Goal: Check status: Check status

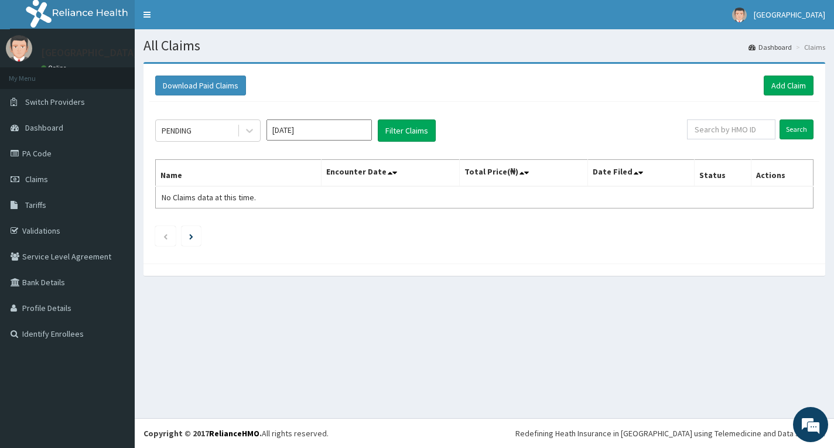
drag, startPoint x: 582, startPoint y: 323, endPoint x: 750, endPoint y: 321, distance: 168.7
click at [582, 323] on div "All Claims Dashboard Claims Download Paid Claims Add Claim × Note you can only …" at bounding box center [484, 223] width 699 height 389
click at [224, 132] on div "PENDING" at bounding box center [196, 130] width 81 height 19
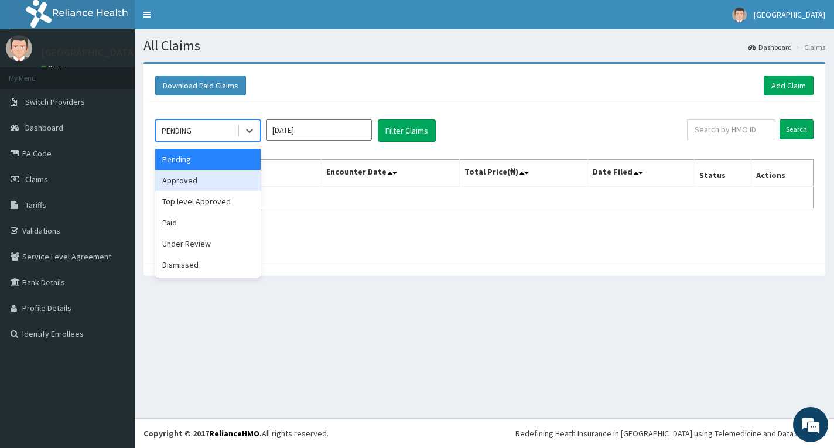
click at [224, 177] on div "Approved" at bounding box center [207, 180] width 105 height 21
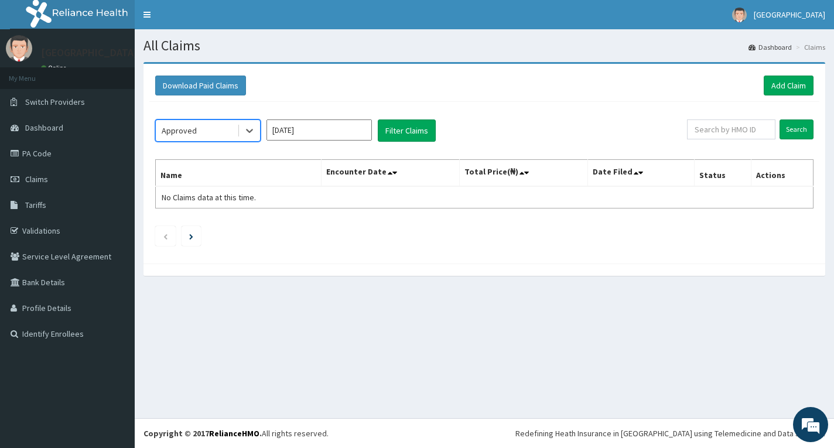
click at [353, 131] on input "[DATE]" at bounding box center [319, 129] width 105 height 21
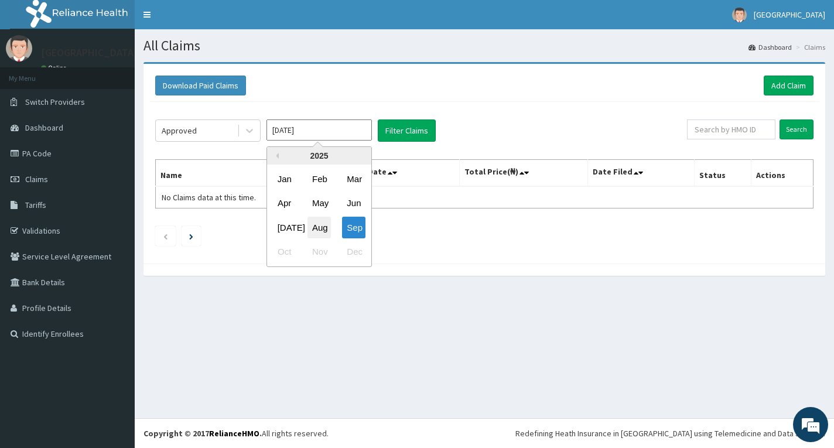
click at [316, 227] on div "Aug" at bounding box center [319, 228] width 23 height 22
type input "[DATE]"
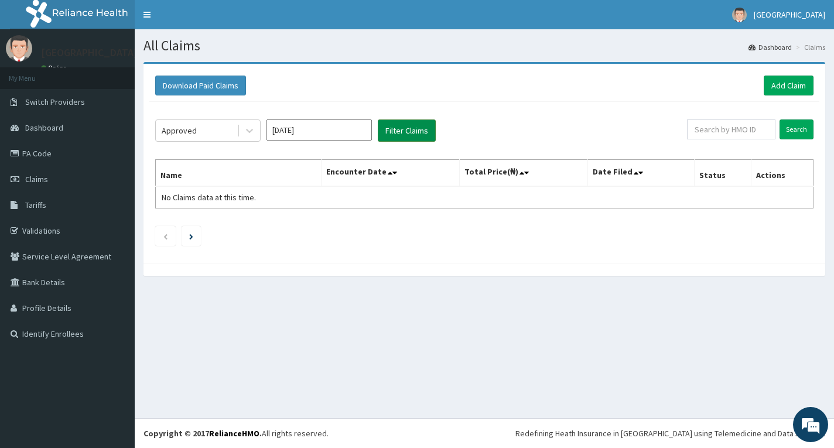
click at [399, 130] on button "Filter Claims" at bounding box center [407, 130] width 58 height 22
click at [409, 127] on button "Filter Claims" at bounding box center [407, 130] width 58 height 22
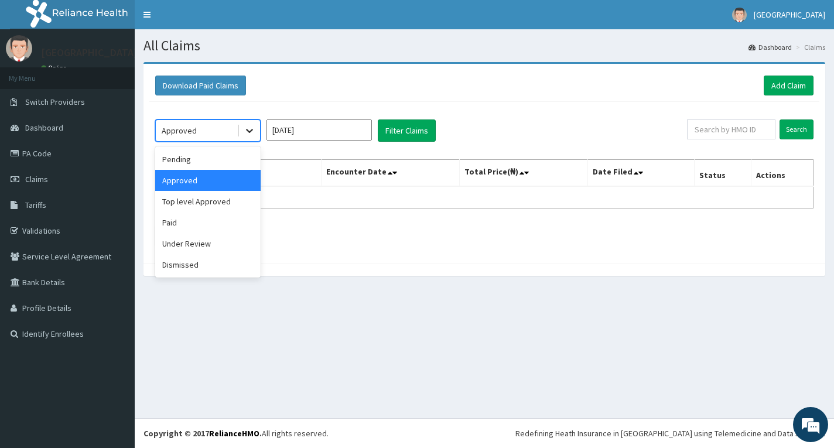
click at [243, 135] on div at bounding box center [249, 130] width 21 height 21
click at [216, 206] on div "Top level Approved" at bounding box center [207, 201] width 105 height 21
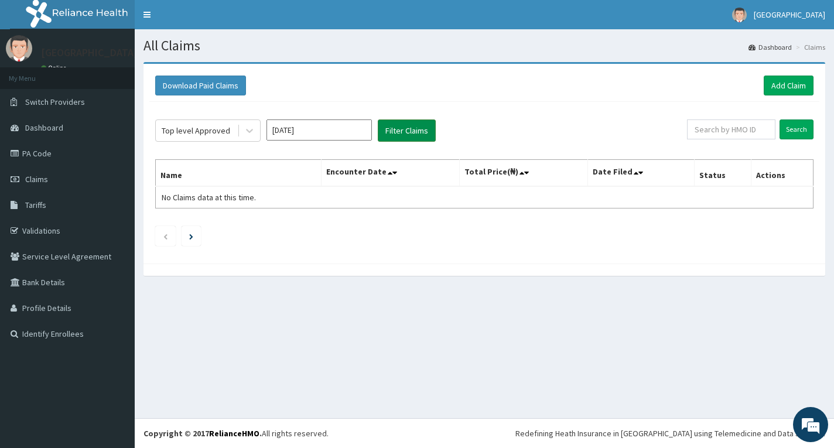
click at [408, 125] on button "Filter Claims" at bounding box center [407, 130] width 58 height 22
click at [402, 129] on button "Filter Claims" at bounding box center [407, 130] width 58 height 22
click at [247, 135] on icon at bounding box center [250, 131] width 12 height 12
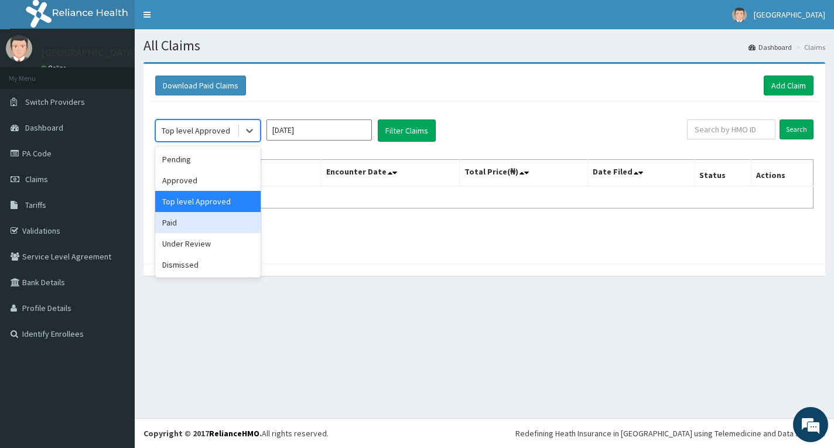
click at [196, 222] on div "Paid" at bounding box center [207, 222] width 105 height 21
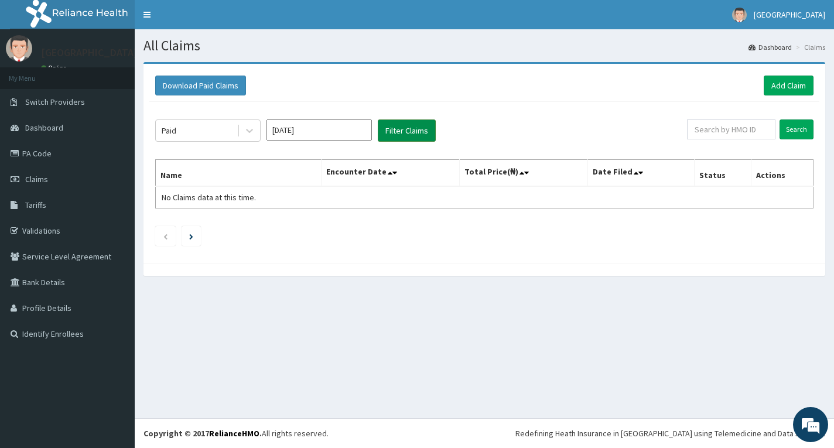
click at [394, 131] on button "Filter Claims" at bounding box center [407, 130] width 58 height 22
click at [322, 134] on input "[DATE]" at bounding box center [319, 129] width 105 height 21
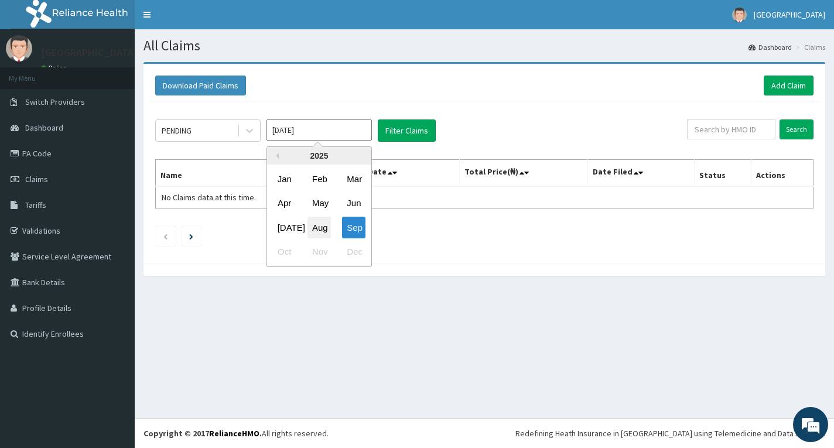
click at [327, 226] on div "Aug" at bounding box center [319, 228] width 23 height 22
type input "[DATE]"
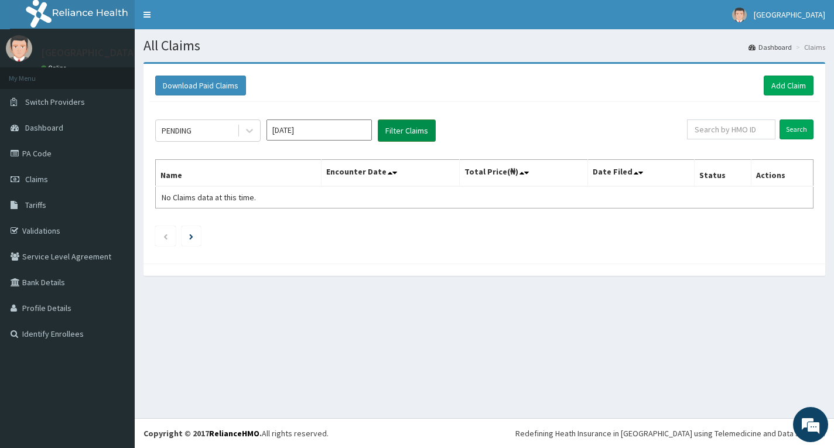
click at [407, 128] on button "Filter Claims" at bounding box center [407, 130] width 58 height 22
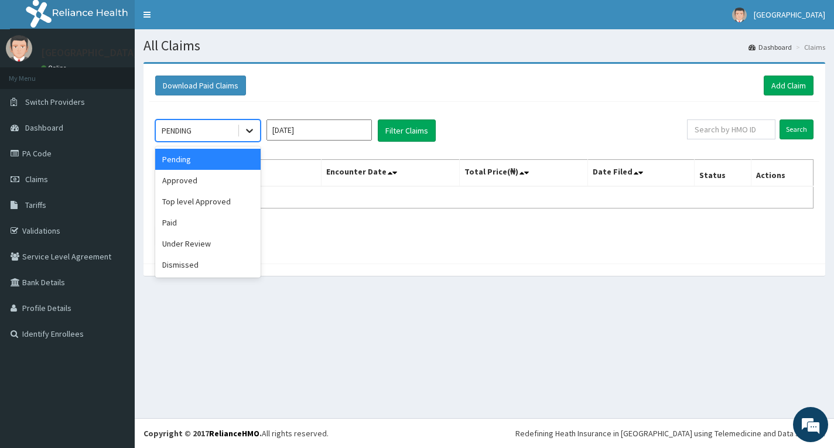
click at [249, 136] on icon at bounding box center [250, 131] width 12 height 12
click at [214, 179] on div "Approved" at bounding box center [207, 180] width 105 height 21
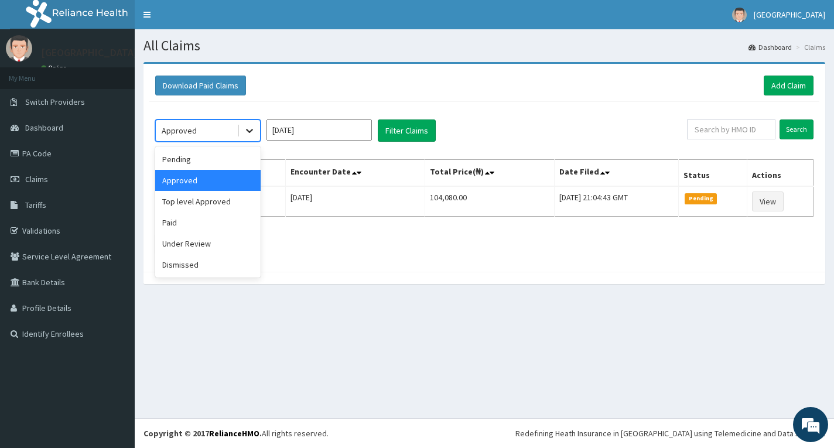
click at [244, 136] on icon at bounding box center [250, 131] width 12 height 12
click at [217, 163] on div "Pending" at bounding box center [207, 159] width 105 height 21
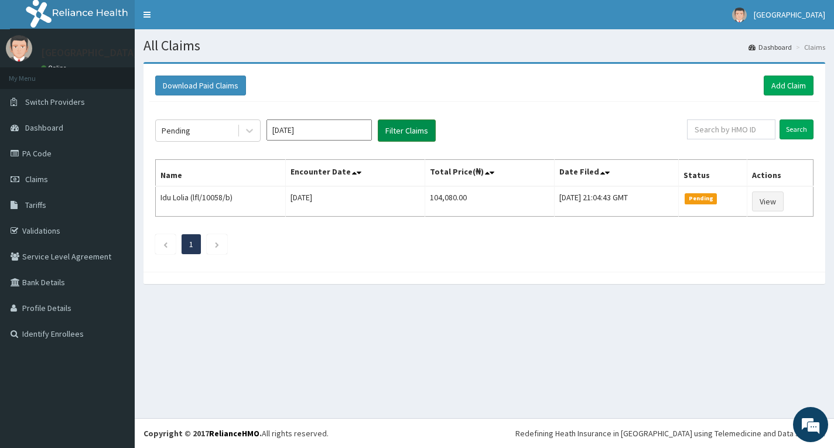
click at [401, 127] on button "Filter Claims" at bounding box center [407, 130] width 58 height 22
click at [398, 128] on button "Filter Claims" at bounding box center [407, 130] width 58 height 22
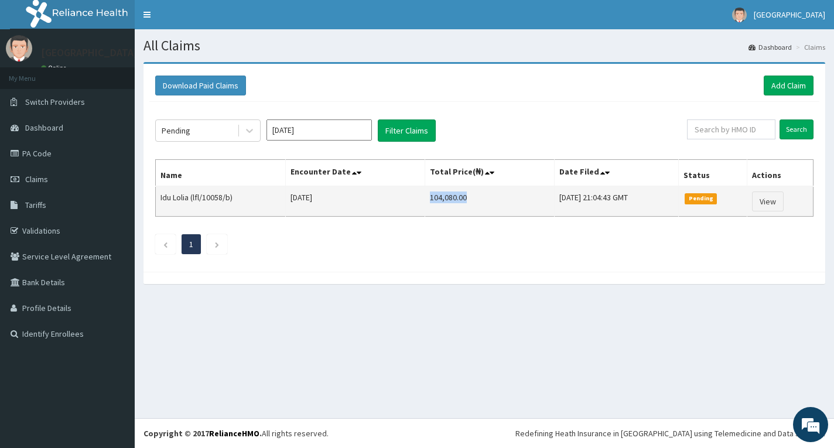
drag, startPoint x: 411, startPoint y: 199, endPoint x: 455, endPoint y: 199, distance: 43.9
click at [455, 199] on td "104,080.00" at bounding box center [489, 201] width 129 height 30
copy td "104,080.00"
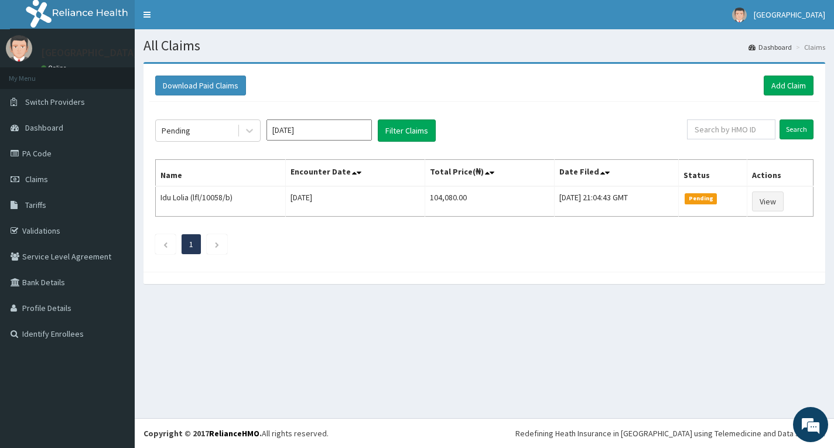
click at [483, 230] on div "Pending [DATE] Filter Claims Search Name Encounter Date Total Price(₦) Date Fil…" at bounding box center [484, 184] width 670 height 164
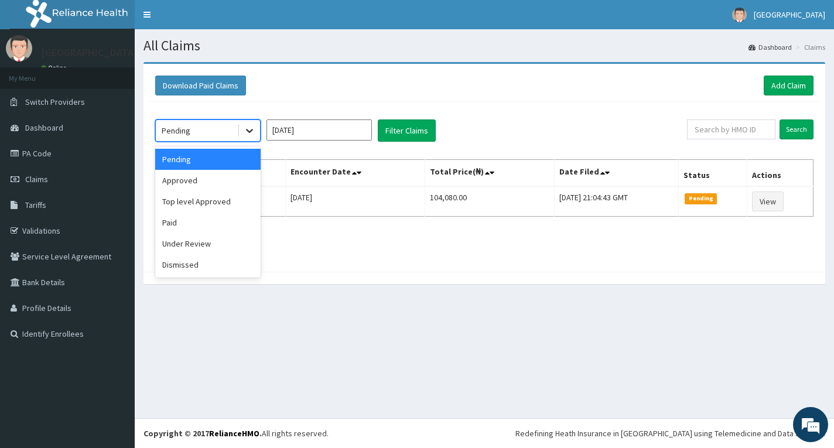
click at [246, 136] on icon at bounding box center [250, 131] width 12 height 12
click at [217, 180] on div "Approved" at bounding box center [207, 180] width 105 height 21
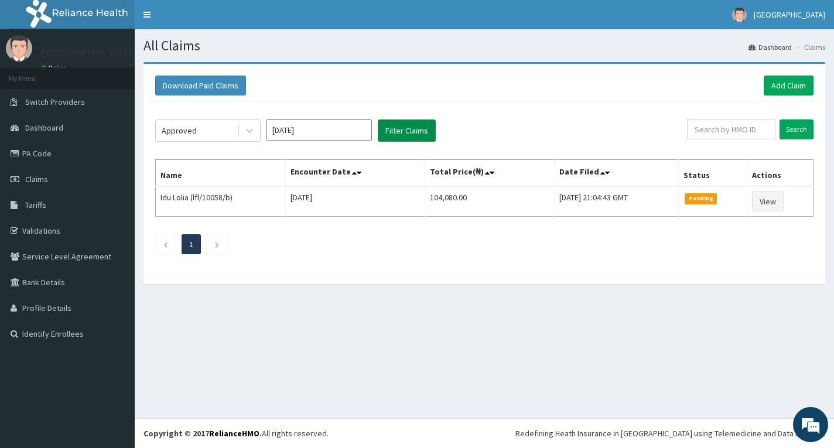
click at [403, 128] on button "Filter Claims" at bounding box center [407, 130] width 58 height 22
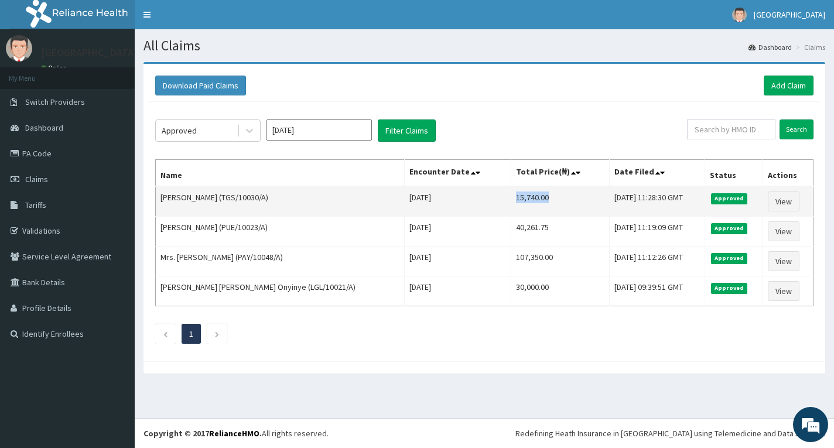
drag, startPoint x: 460, startPoint y: 197, endPoint x: 497, endPoint y: 197, distance: 36.3
click at [511, 197] on td "15,740.00" at bounding box center [560, 201] width 99 height 30
copy td "15,740.00"
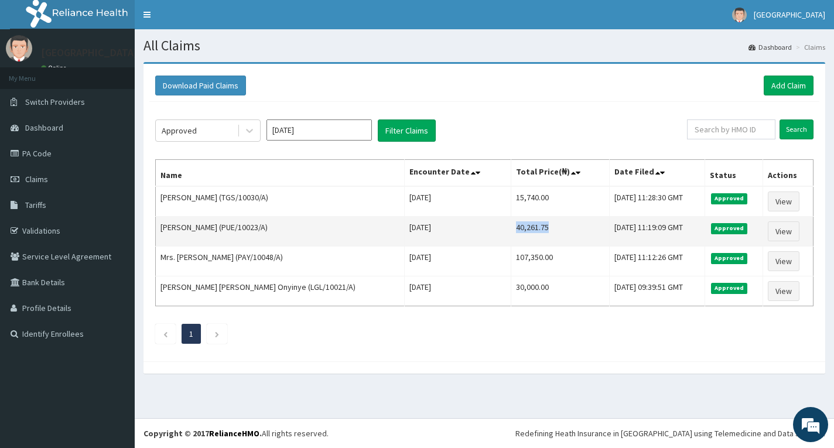
drag, startPoint x: 460, startPoint y: 227, endPoint x: 498, endPoint y: 228, distance: 38.1
click at [511, 228] on td "40,261.75" at bounding box center [560, 232] width 99 height 30
copy td "40,261.75"
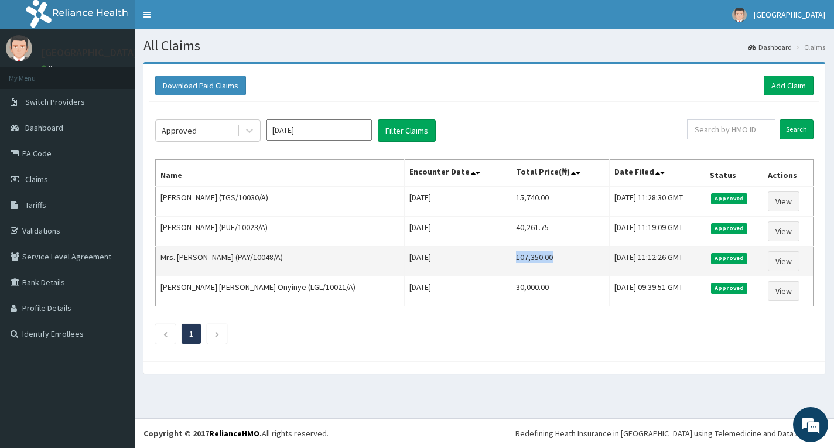
drag, startPoint x: 461, startPoint y: 259, endPoint x: 508, endPoint y: 259, distance: 46.9
click at [511, 259] on td "107,350.00" at bounding box center [560, 262] width 99 height 30
copy td "107,350.00"
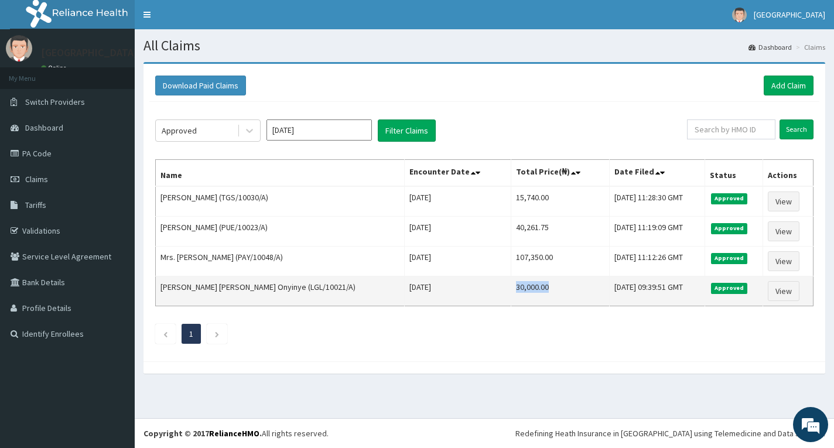
drag, startPoint x: 461, startPoint y: 288, endPoint x: 506, endPoint y: 288, distance: 44.5
click at [511, 288] on td "30,000.00" at bounding box center [560, 291] width 99 height 30
copy td "30,000.00"
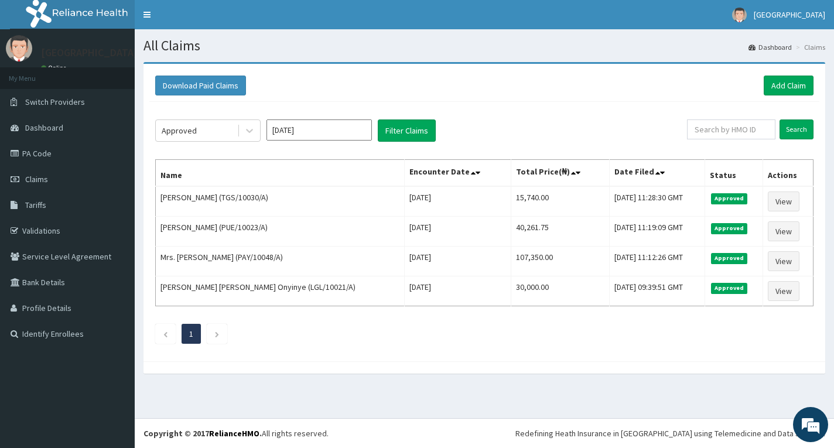
click at [462, 337] on ul "1" at bounding box center [484, 334] width 658 height 20
click at [247, 131] on icon at bounding box center [250, 131] width 12 height 12
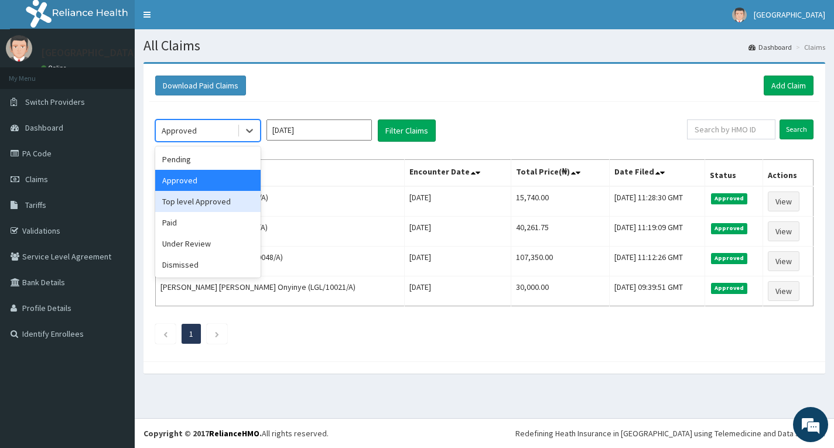
click at [215, 201] on div "Top level Approved" at bounding box center [207, 201] width 105 height 21
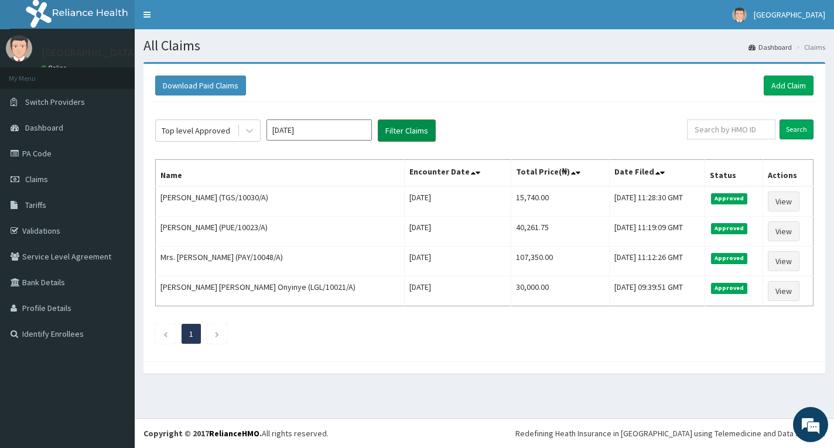
click at [394, 127] on button "Filter Claims" at bounding box center [407, 130] width 58 height 22
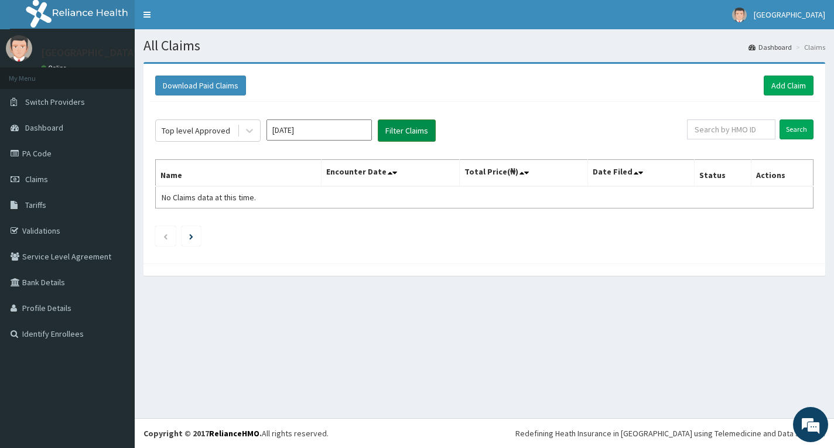
click at [387, 131] on button "Filter Claims" at bounding box center [407, 130] width 58 height 22
click at [246, 133] on icon at bounding box center [250, 131] width 12 height 12
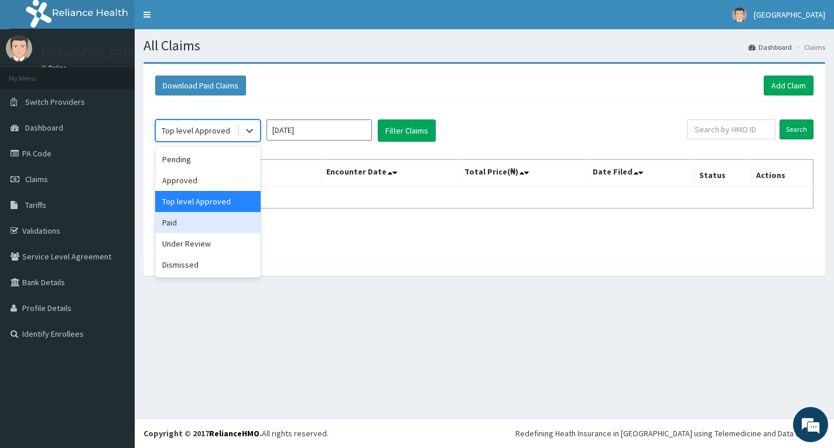
click at [205, 225] on div "Paid" at bounding box center [207, 222] width 105 height 21
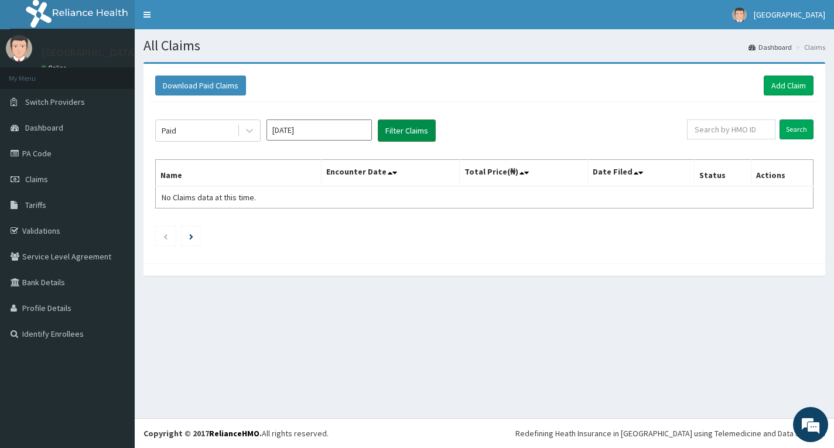
click at [409, 128] on button "Filter Claims" at bounding box center [407, 130] width 58 height 22
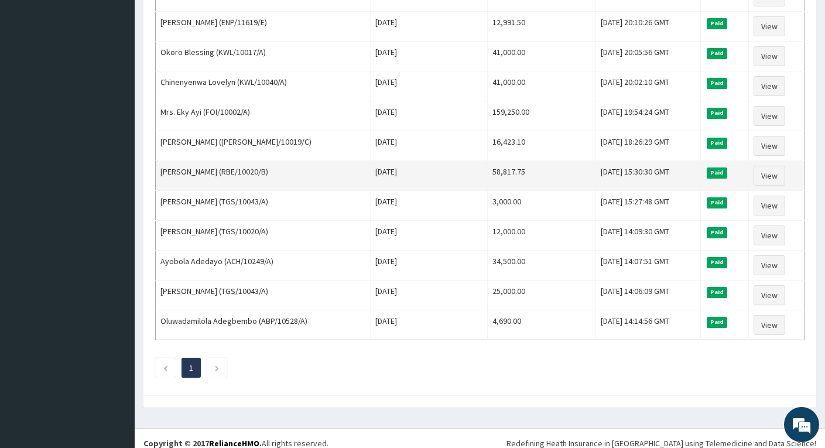
scroll to position [932, 0]
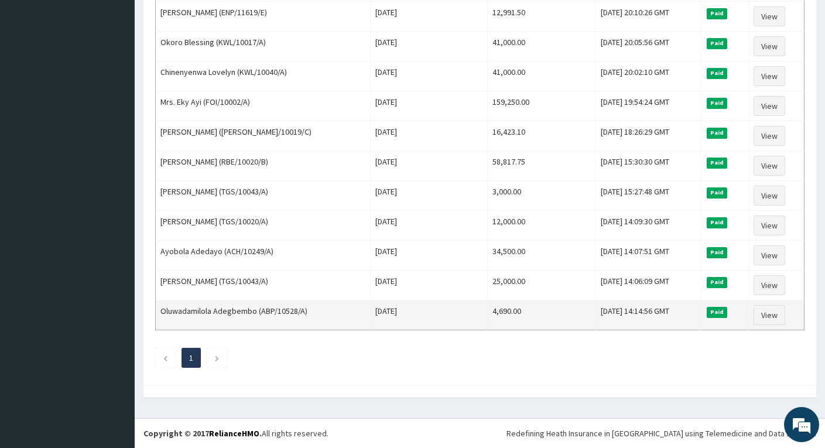
drag, startPoint x: 358, startPoint y: 313, endPoint x: 414, endPoint y: 318, distance: 55.9
click at [414, 318] on td "[DATE]" at bounding box center [428, 315] width 117 height 30
copy td "[DATE]"
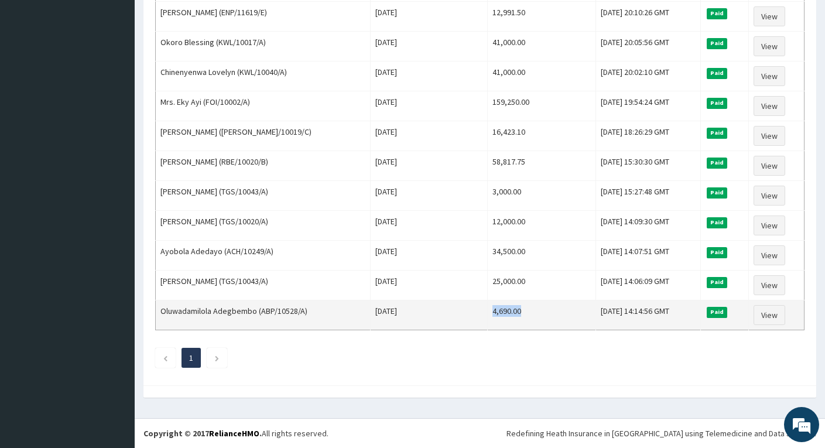
drag, startPoint x: 467, startPoint y: 309, endPoint x: 506, endPoint y: 315, distance: 39.0
click at [506, 315] on td "4,690.00" at bounding box center [541, 315] width 108 height 30
copy td "4,690.00"
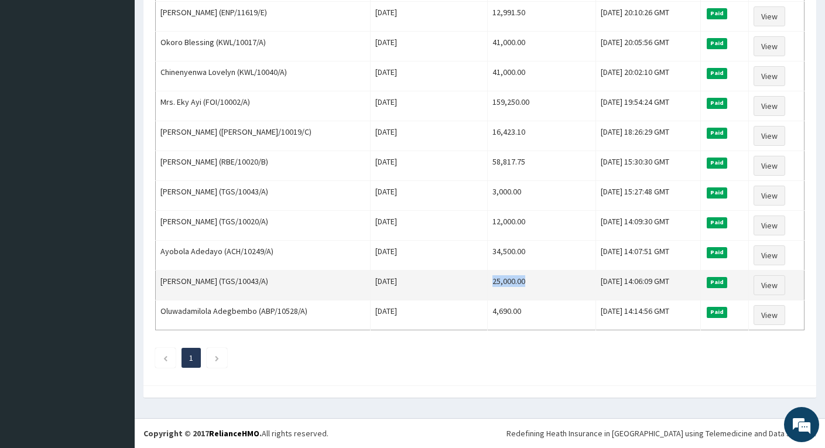
drag, startPoint x: 467, startPoint y: 281, endPoint x: 506, endPoint y: 281, distance: 39.2
click at [506, 281] on td "25,000.00" at bounding box center [541, 286] width 108 height 30
copy td "25,000.00"
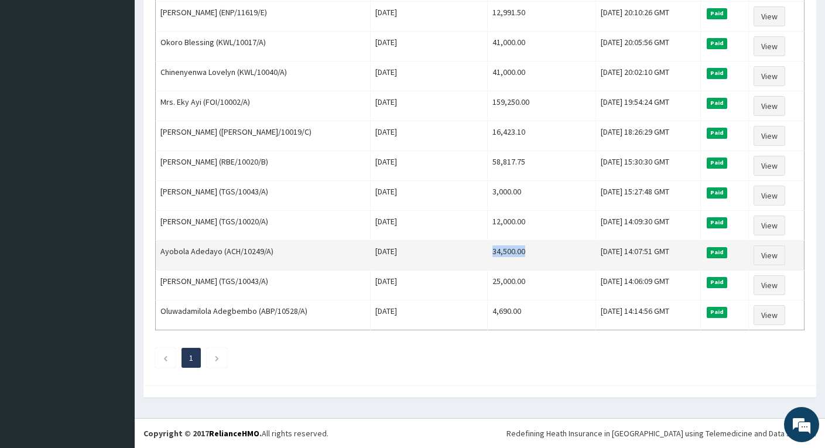
drag, startPoint x: 467, startPoint y: 252, endPoint x: 501, endPoint y: 252, distance: 34.0
click at [501, 252] on td "34,500.00" at bounding box center [541, 256] width 108 height 30
copy td "34,500.00"
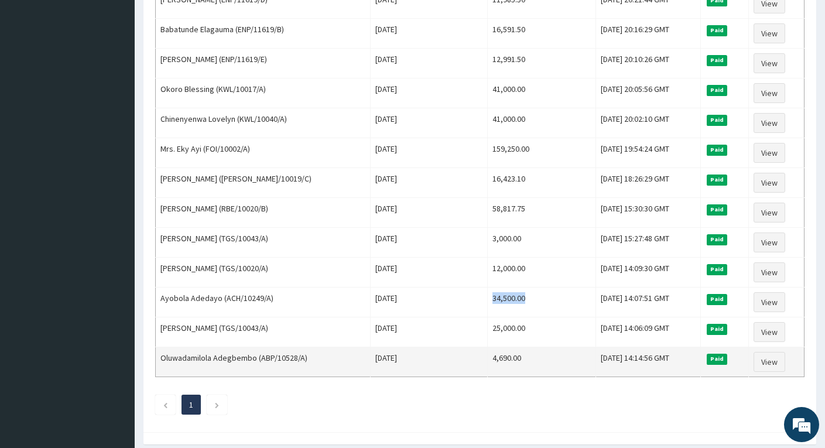
scroll to position [873, 0]
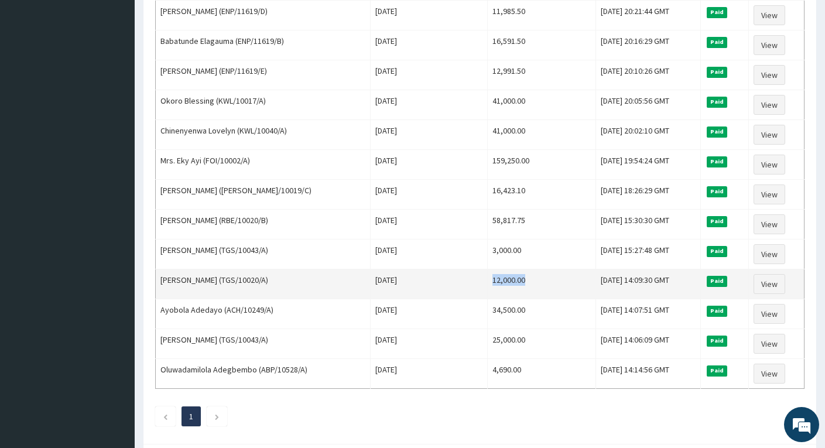
drag, startPoint x: 466, startPoint y: 280, endPoint x: 505, endPoint y: 279, distance: 39.3
click at [506, 279] on td "12,000.00" at bounding box center [541, 284] width 108 height 30
copy td "12,000.00"
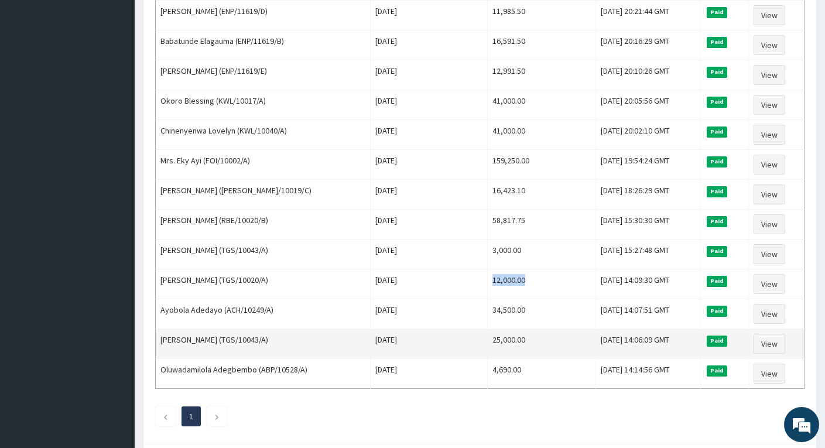
scroll to position [756, 0]
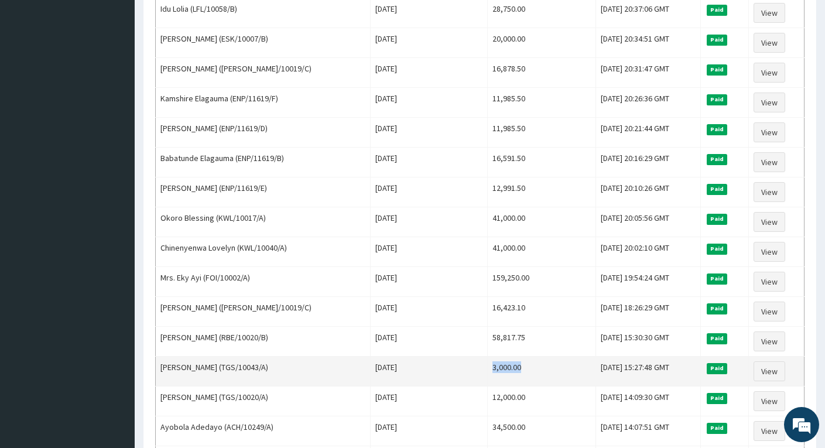
drag, startPoint x: 467, startPoint y: 369, endPoint x: 513, endPoint y: 368, distance: 45.7
click at [513, 368] on td "3,000.00" at bounding box center [541, 372] width 108 height 30
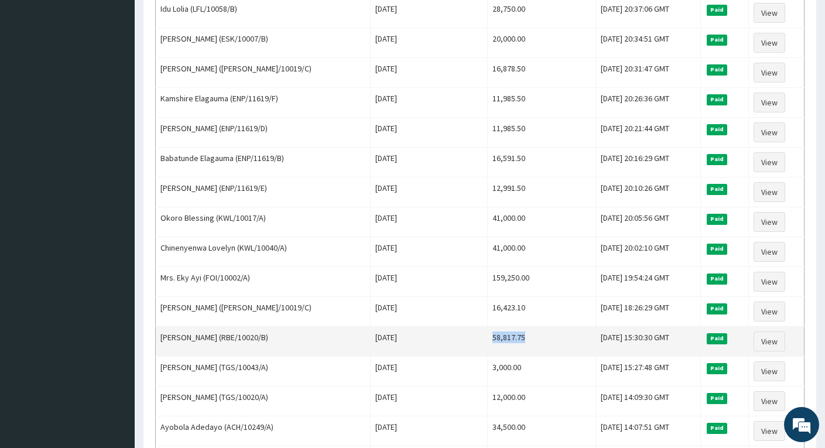
drag, startPoint x: 467, startPoint y: 338, endPoint x: 509, endPoint y: 339, distance: 41.6
click at [509, 339] on td "58,817.75" at bounding box center [541, 342] width 108 height 30
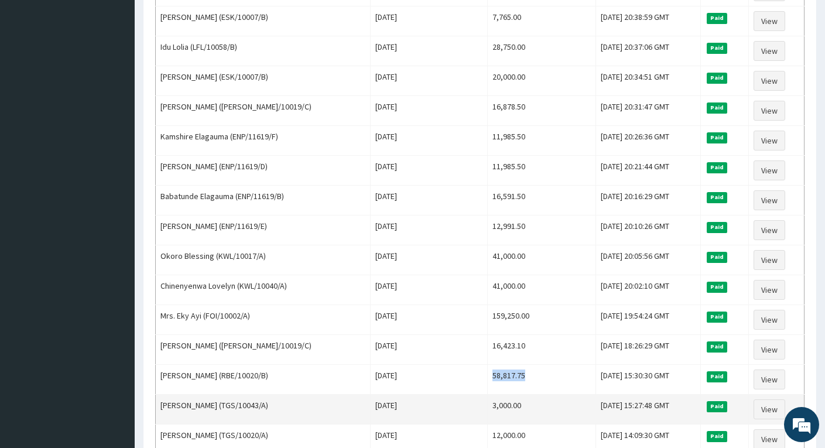
scroll to position [698, 0]
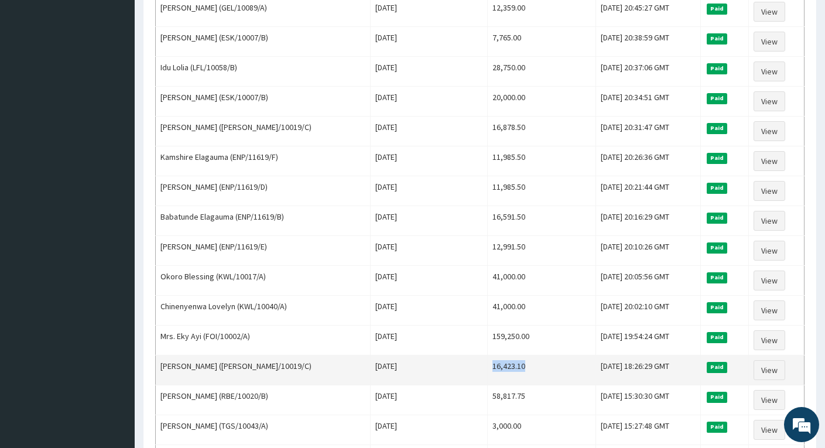
drag, startPoint x: 467, startPoint y: 366, endPoint x: 515, endPoint y: 368, distance: 48.1
click at [515, 368] on td "16,423.10" at bounding box center [541, 371] width 108 height 30
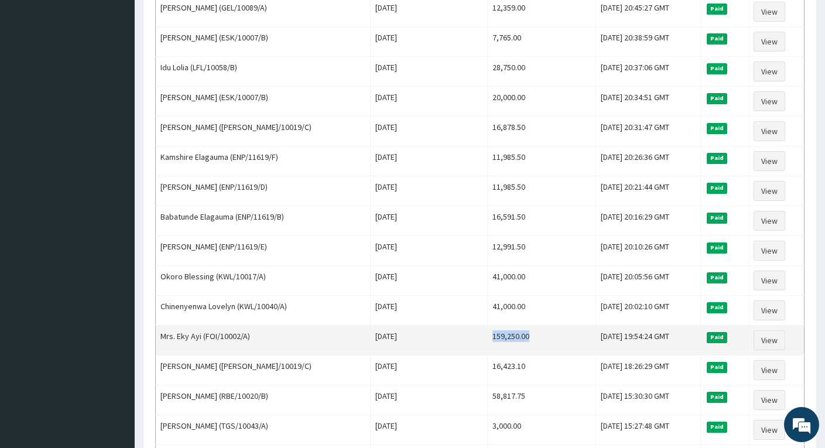
drag, startPoint x: 467, startPoint y: 334, endPoint x: 512, endPoint y: 336, distance: 44.6
click at [512, 336] on td "159,250.00" at bounding box center [541, 341] width 108 height 30
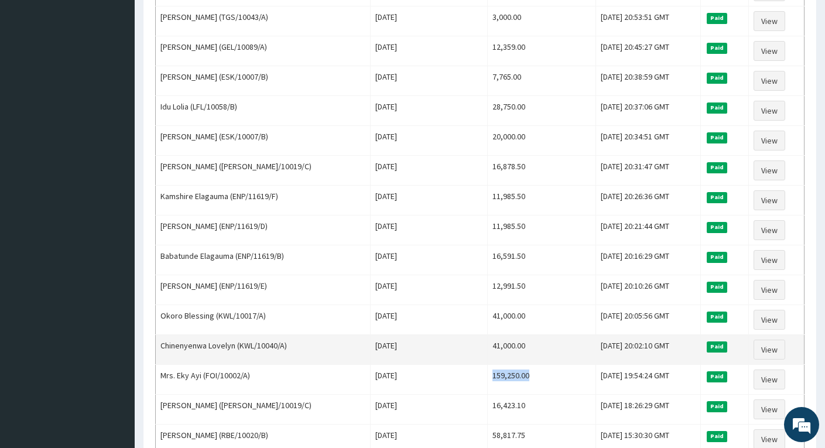
scroll to position [639, 0]
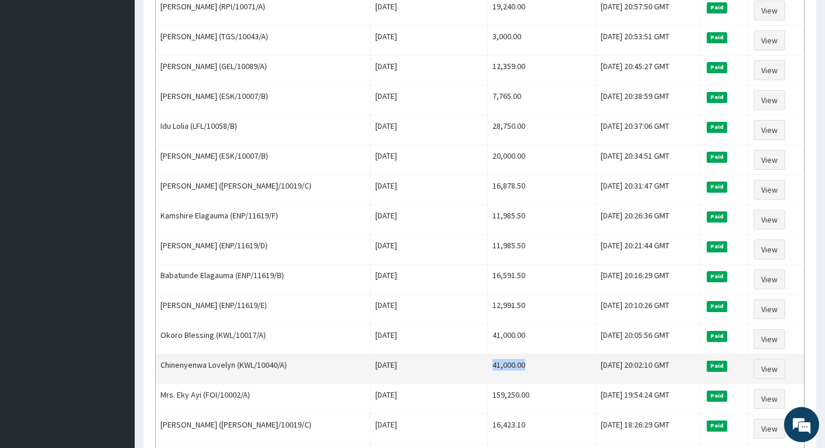
drag, startPoint x: 466, startPoint y: 365, endPoint x: 521, endPoint y: 365, distance: 54.5
click at [521, 365] on td "41,000.00" at bounding box center [541, 369] width 108 height 30
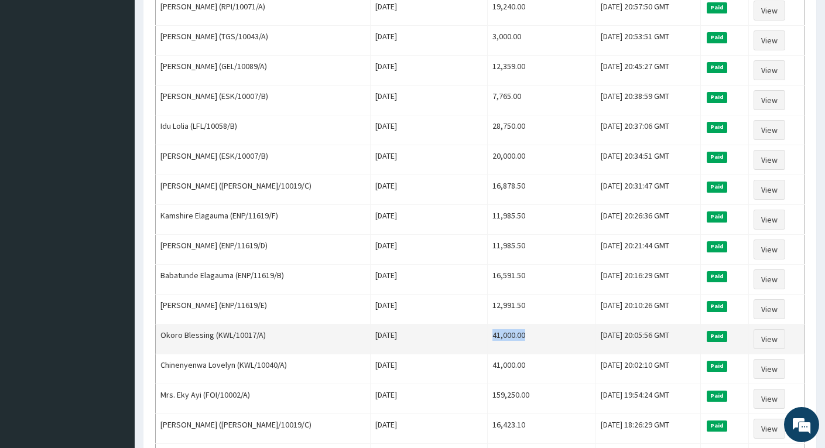
drag, startPoint x: 467, startPoint y: 336, endPoint x: 516, endPoint y: 336, distance: 48.6
click at [516, 336] on td "41,000.00" at bounding box center [541, 340] width 108 height 30
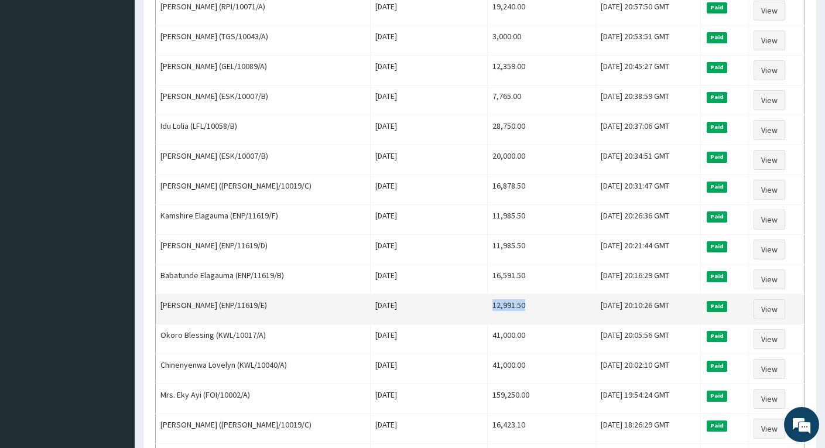
drag, startPoint x: 467, startPoint y: 305, endPoint x: 513, endPoint y: 306, distance: 45.1
click at [513, 306] on td "12,991.50" at bounding box center [541, 310] width 108 height 30
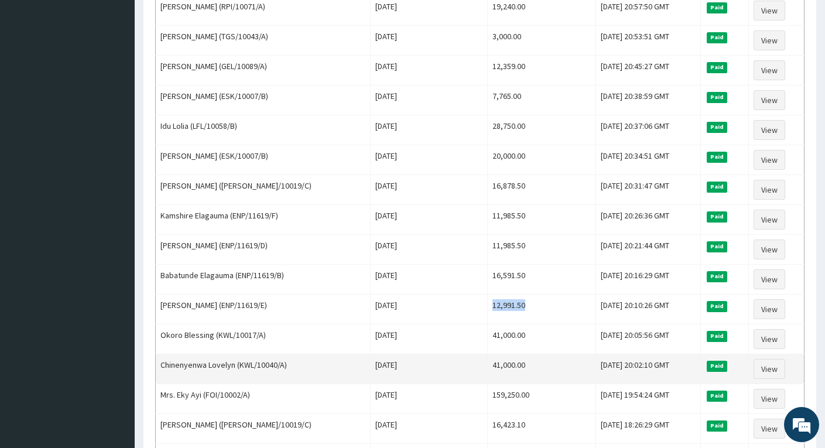
scroll to position [580, 0]
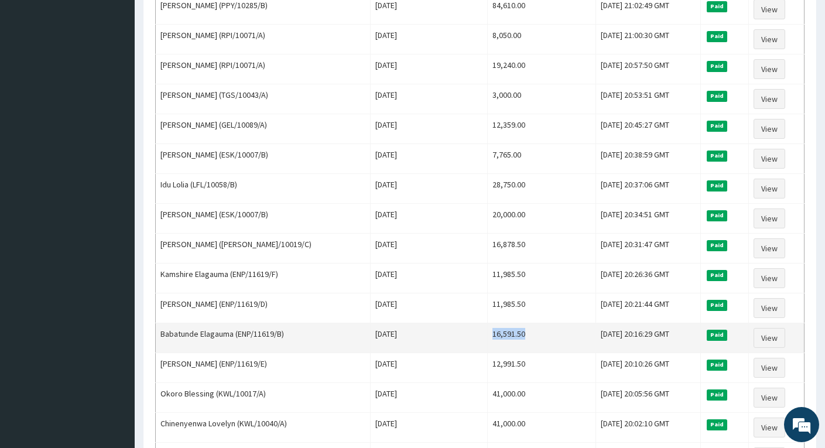
drag, startPoint x: 467, startPoint y: 335, endPoint x: 508, endPoint y: 335, distance: 41.0
click at [508, 335] on td "16,591.50" at bounding box center [541, 338] width 108 height 30
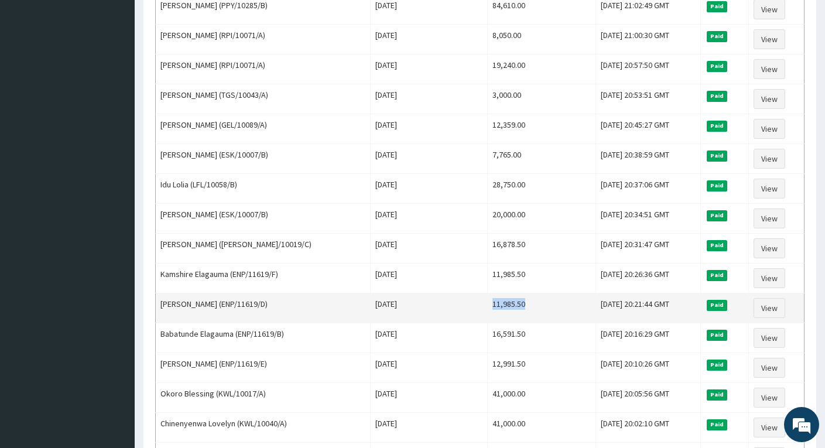
drag, startPoint x: 465, startPoint y: 306, endPoint x: 506, endPoint y: 306, distance: 40.4
click at [506, 306] on td "11,985.50" at bounding box center [541, 308] width 108 height 30
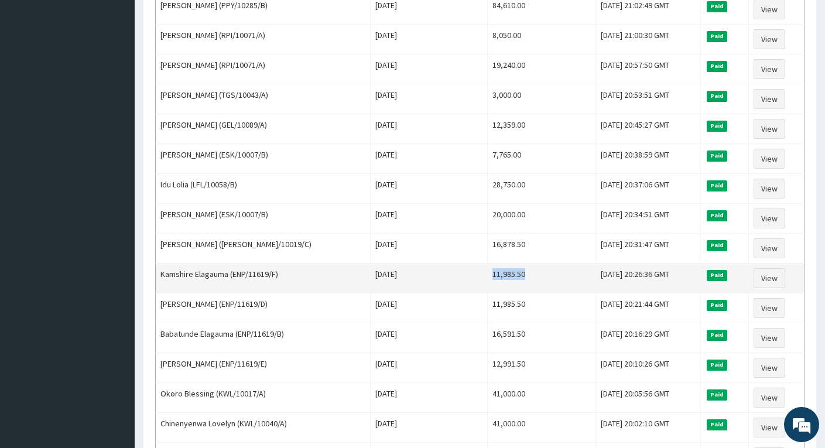
drag, startPoint x: 466, startPoint y: 274, endPoint x: 507, endPoint y: 278, distance: 41.2
click at [507, 278] on td "11,985.50" at bounding box center [541, 279] width 108 height 30
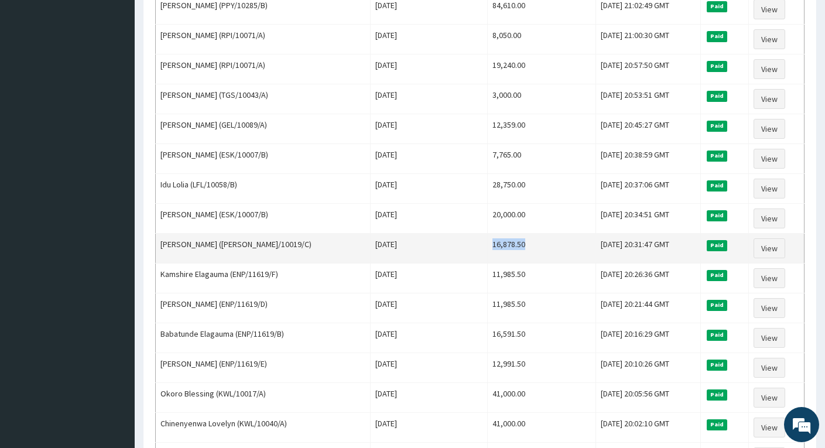
drag, startPoint x: 466, startPoint y: 246, endPoint x: 514, endPoint y: 243, distance: 48.2
click at [514, 243] on td "16,878.50" at bounding box center [541, 249] width 108 height 30
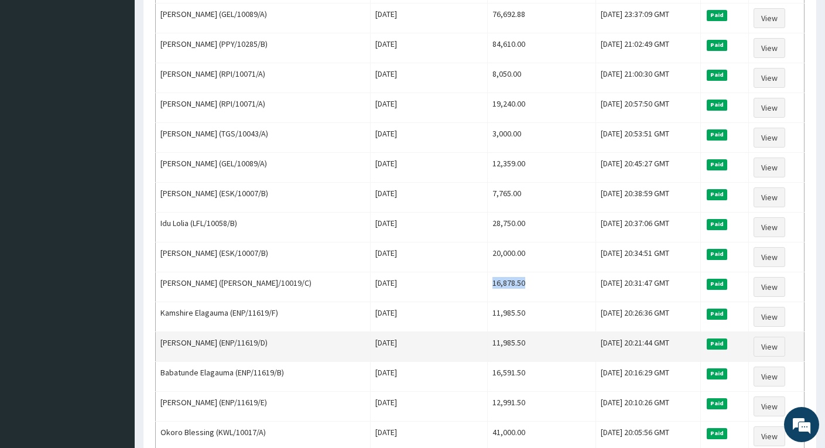
scroll to position [522, 0]
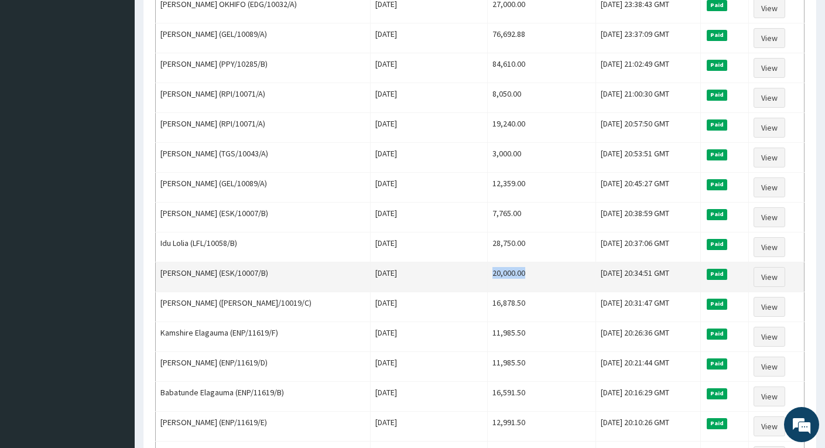
drag, startPoint x: 466, startPoint y: 274, endPoint x: 510, endPoint y: 273, distance: 43.9
click at [510, 273] on td "20,000.00" at bounding box center [541, 277] width 108 height 30
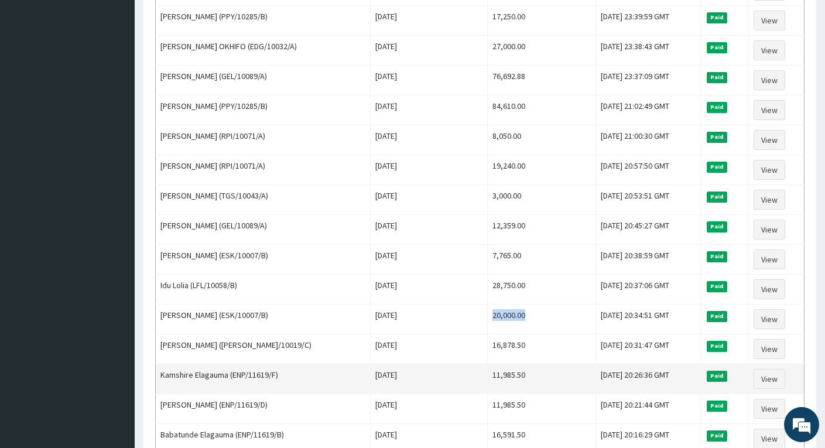
scroll to position [463, 0]
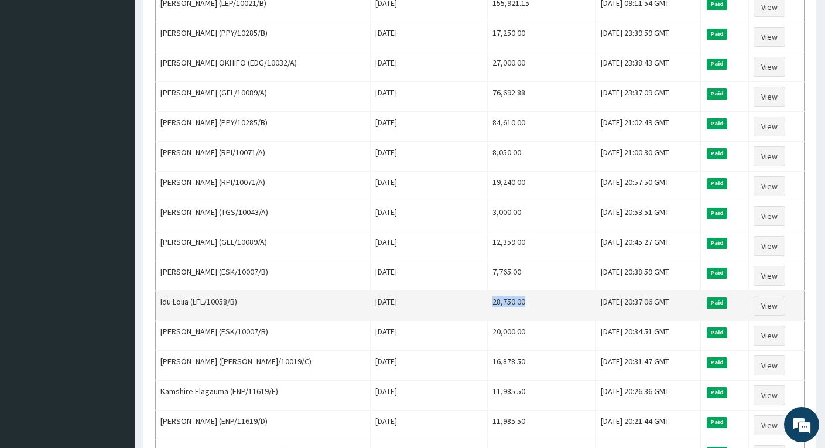
drag, startPoint x: 467, startPoint y: 302, endPoint x: 507, endPoint y: 301, distance: 39.8
click at [507, 301] on td "28,750.00" at bounding box center [541, 306] width 108 height 30
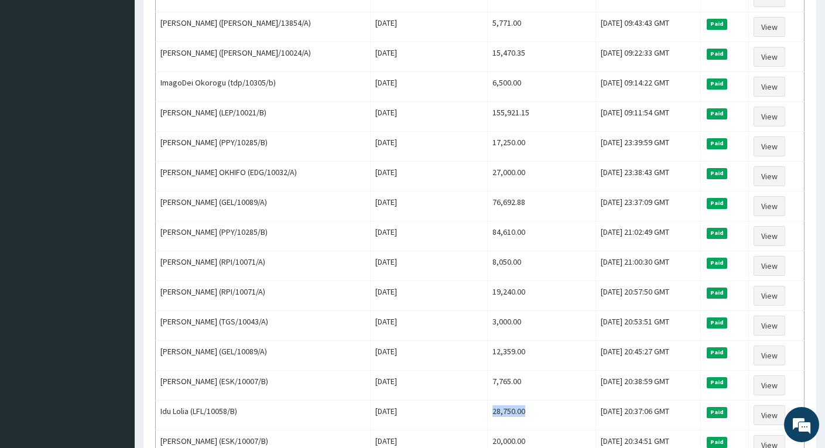
scroll to position [346, 0]
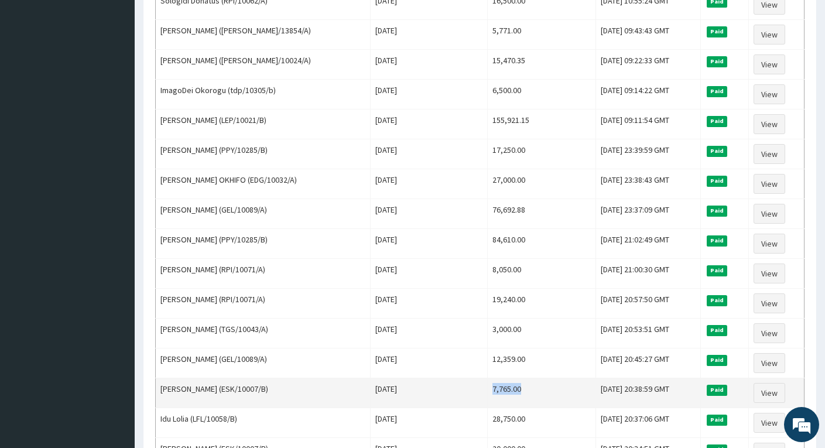
drag, startPoint x: 467, startPoint y: 390, endPoint x: 504, endPoint y: 395, distance: 36.8
click at [504, 395] on td "7,765.00" at bounding box center [541, 393] width 108 height 30
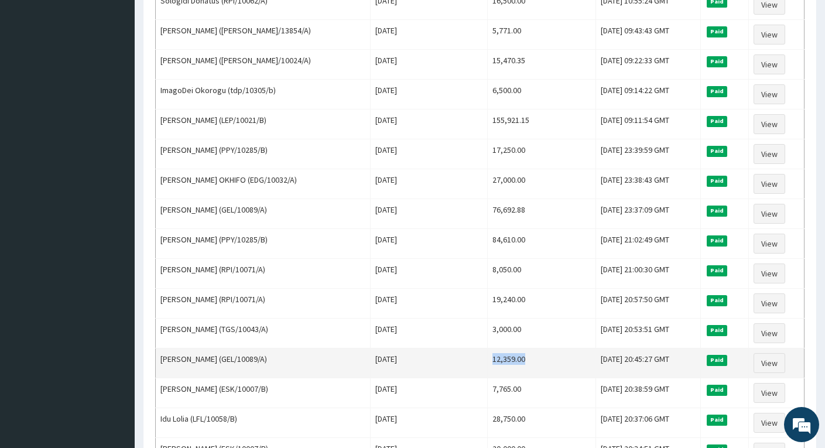
drag, startPoint x: 463, startPoint y: 359, endPoint x: 514, endPoint y: 363, distance: 51.7
click at [514, 363] on td "12,359.00" at bounding box center [541, 364] width 108 height 30
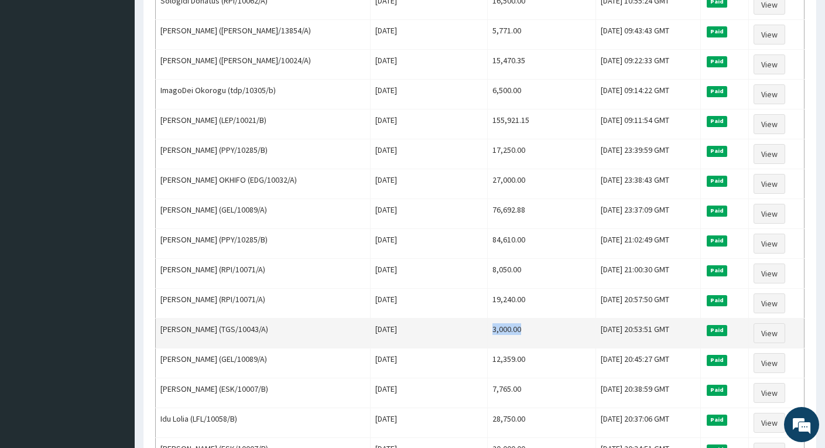
drag, startPoint x: 465, startPoint y: 330, endPoint x: 509, endPoint y: 329, distance: 43.9
click at [509, 329] on td "3,000.00" at bounding box center [541, 334] width 108 height 30
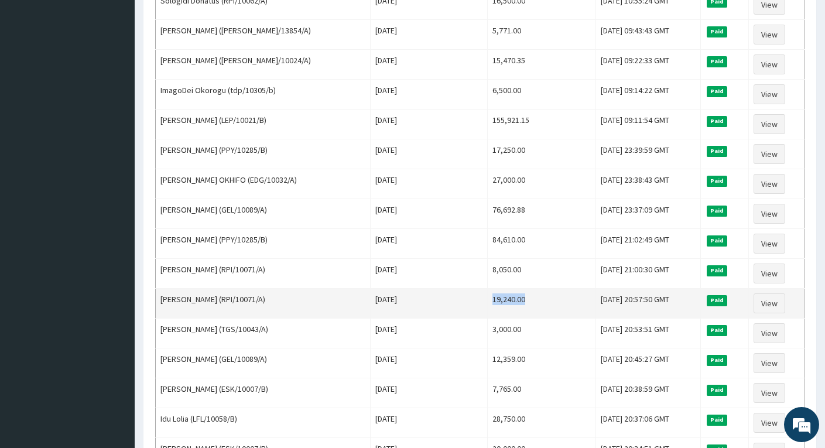
drag, startPoint x: 467, startPoint y: 300, endPoint x: 511, endPoint y: 300, distance: 43.9
click at [511, 300] on td "19,240.00" at bounding box center [541, 304] width 108 height 30
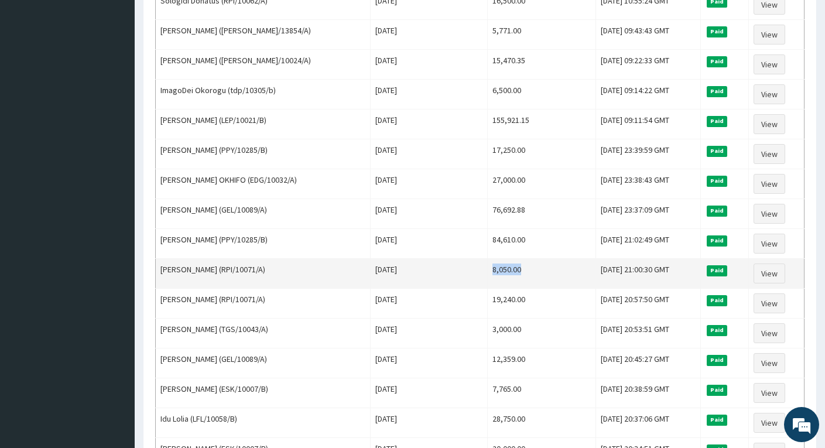
drag, startPoint x: 465, startPoint y: 270, endPoint x: 514, endPoint y: 283, distance: 50.9
click at [514, 283] on td "8,050.00" at bounding box center [541, 274] width 108 height 30
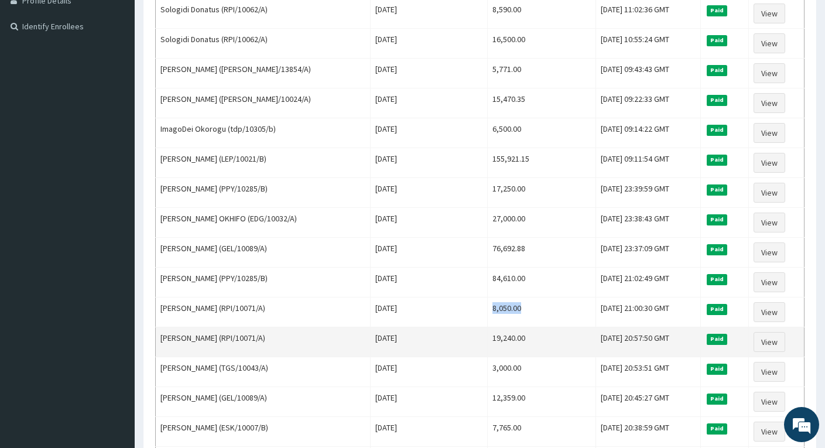
scroll to position [288, 0]
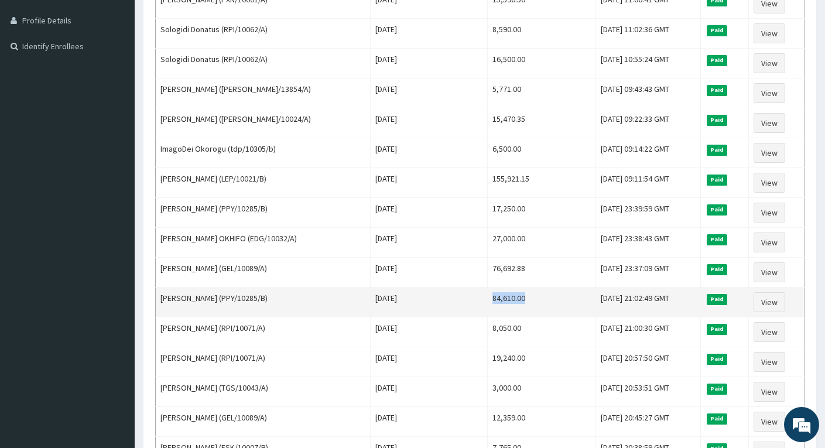
drag, startPoint x: 466, startPoint y: 297, endPoint x: 521, endPoint y: 302, distance: 55.3
click at [521, 302] on td "84,610.00" at bounding box center [541, 303] width 108 height 30
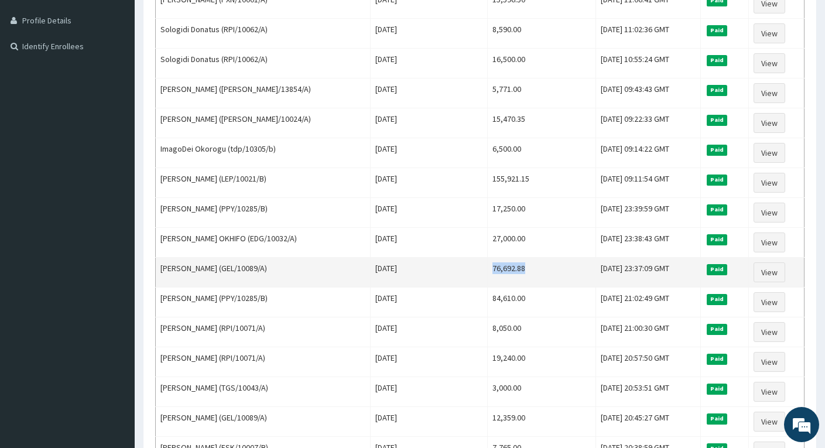
drag, startPoint x: 463, startPoint y: 267, endPoint x: 512, endPoint y: 272, distance: 48.9
click at [512, 272] on td "76,692.88" at bounding box center [541, 273] width 108 height 30
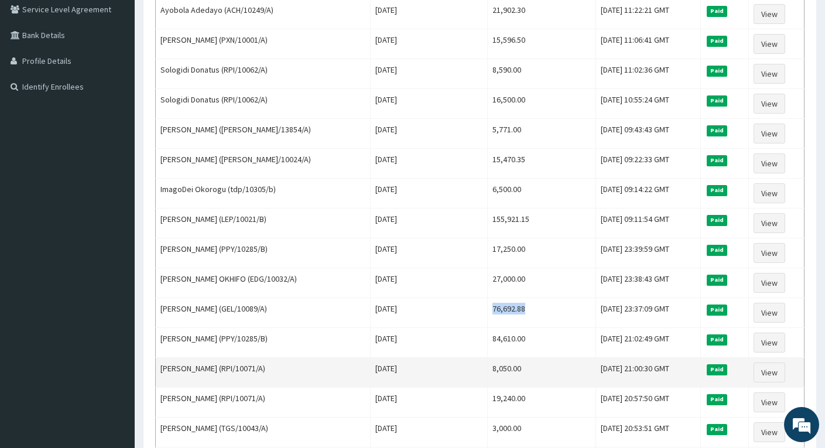
scroll to position [229, 0]
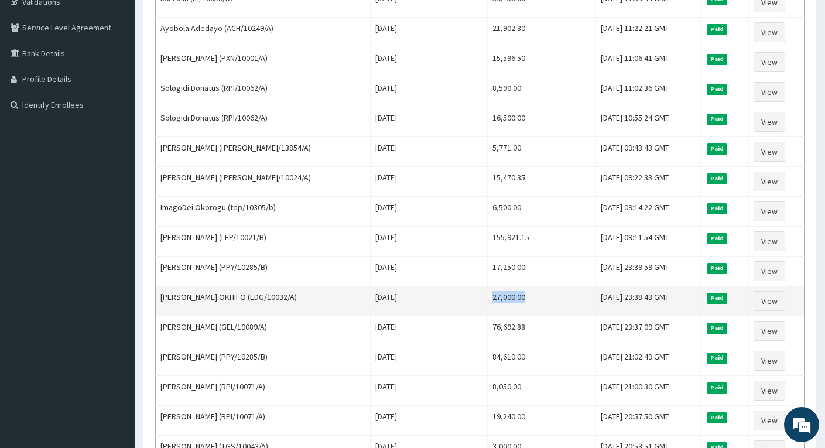
drag, startPoint x: 467, startPoint y: 299, endPoint x: 523, endPoint y: 299, distance: 55.6
click at [523, 299] on td "27,000.00" at bounding box center [541, 301] width 108 height 30
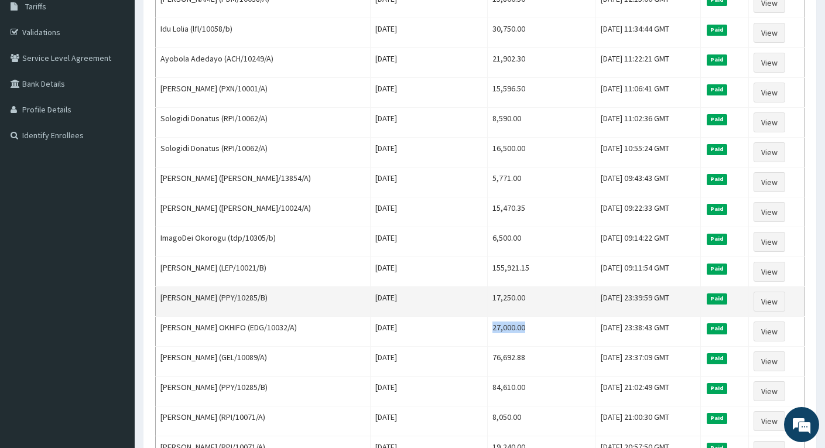
scroll to position [170, 0]
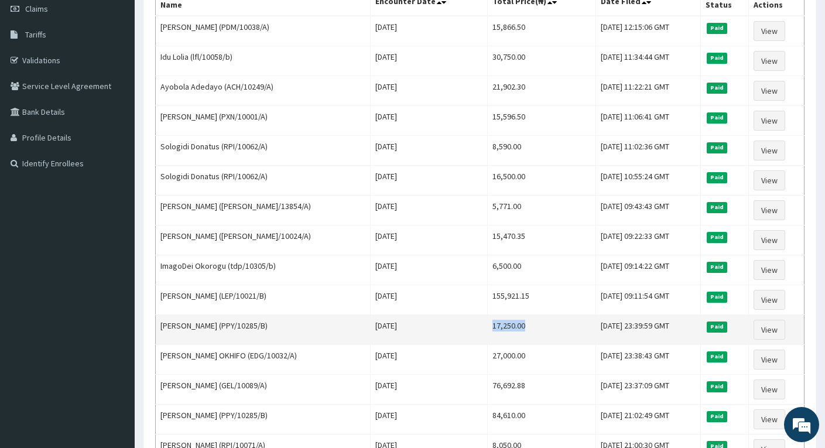
drag, startPoint x: 462, startPoint y: 326, endPoint x: 507, endPoint y: 327, distance: 44.6
click at [507, 327] on td "17,250.00" at bounding box center [541, 330] width 108 height 30
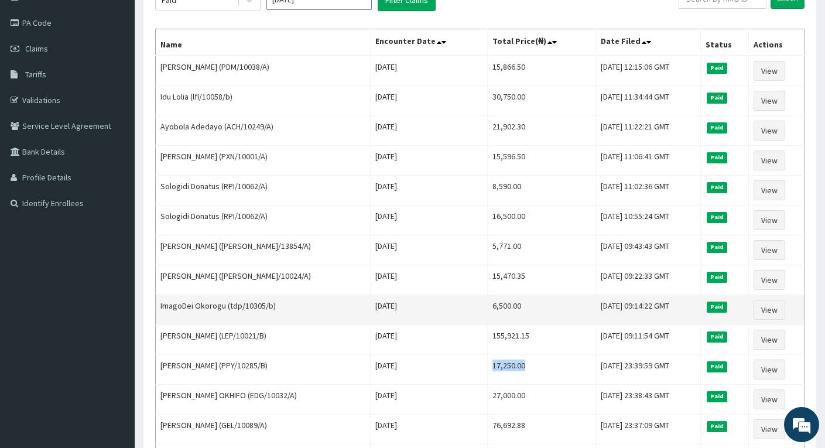
scroll to position [112, 0]
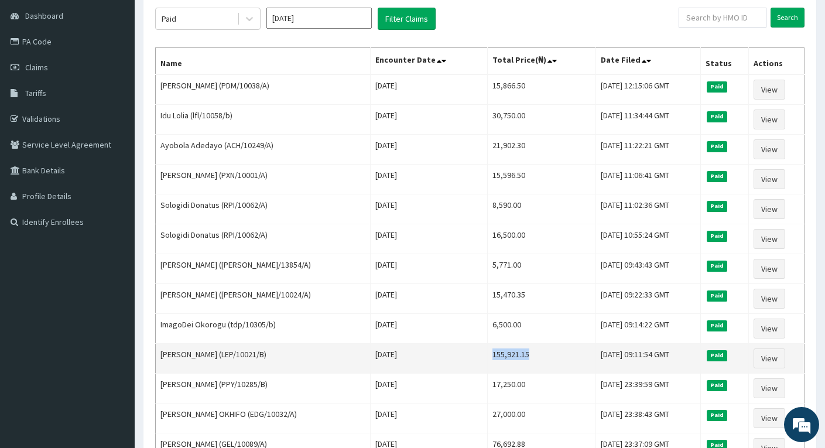
drag, startPoint x: 464, startPoint y: 356, endPoint x: 511, endPoint y: 356, distance: 47.4
click at [511, 356] on td "155,921.15" at bounding box center [541, 359] width 108 height 30
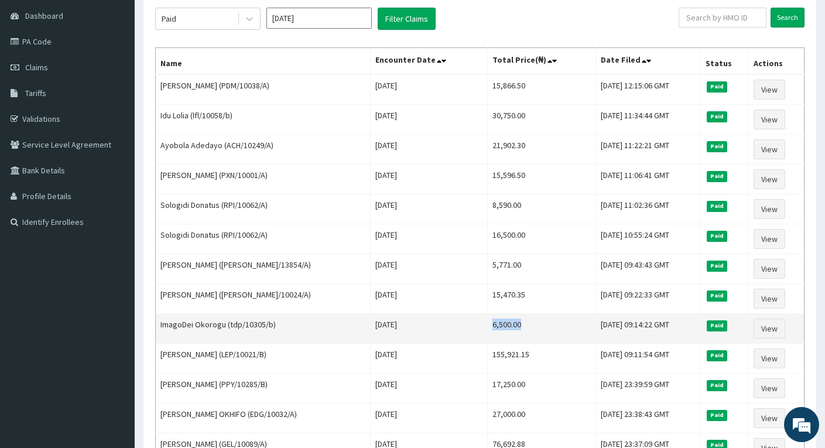
drag, startPoint x: 466, startPoint y: 327, endPoint x: 512, endPoint y: 327, distance: 46.3
click at [512, 327] on td "6,500.00" at bounding box center [541, 329] width 108 height 30
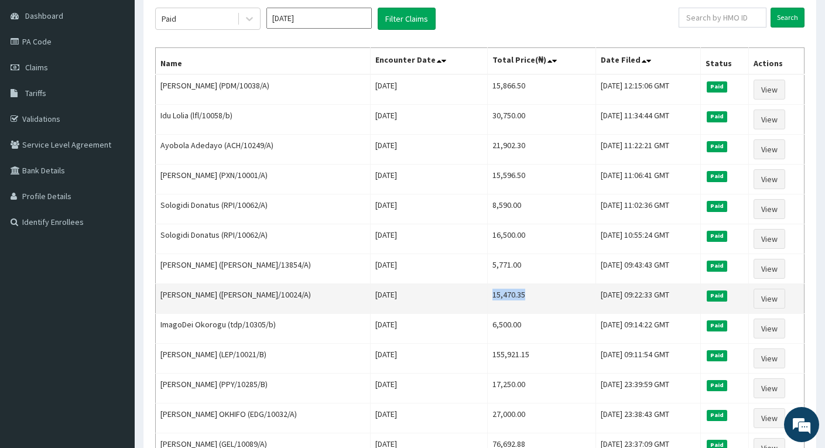
drag, startPoint x: 466, startPoint y: 295, endPoint x: 510, endPoint y: 295, distance: 43.3
click at [510, 295] on td "15,470.35" at bounding box center [541, 299] width 108 height 30
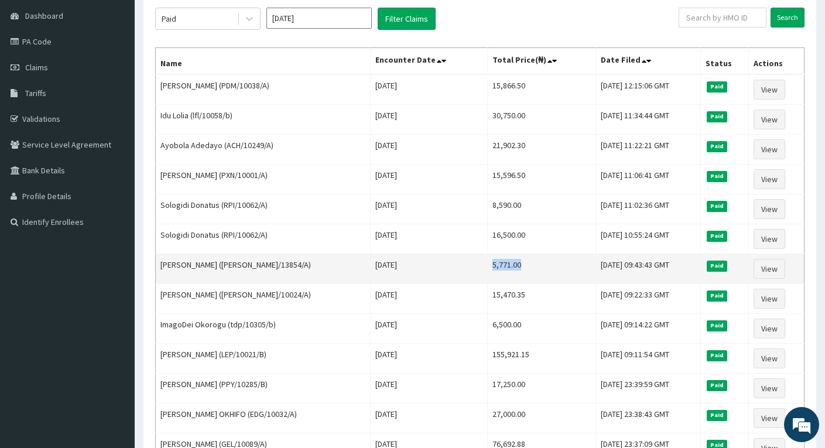
drag, startPoint x: 467, startPoint y: 263, endPoint x: 510, endPoint y: 269, distance: 43.2
click at [510, 269] on td "5,771.00" at bounding box center [541, 269] width 108 height 30
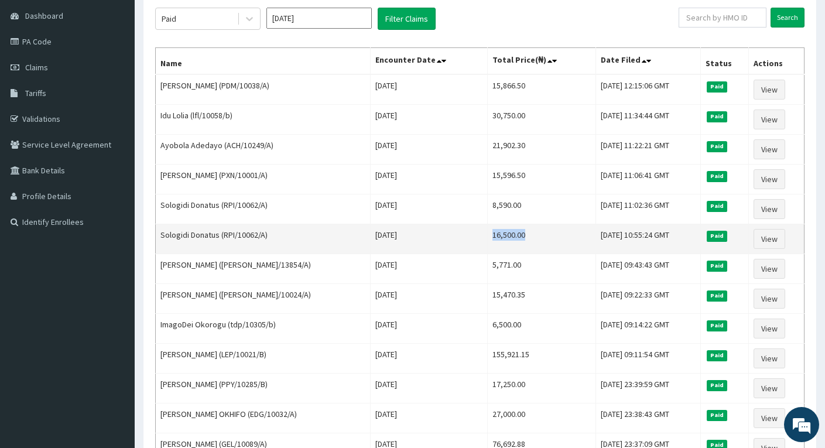
drag, startPoint x: 467, startPoint y: 236, endPoint x: 507, endPoint y: 236, distance: 39.8
click at [507, 236] on td "16,500.00" at bounding box center [541, 239] width 108 height 30
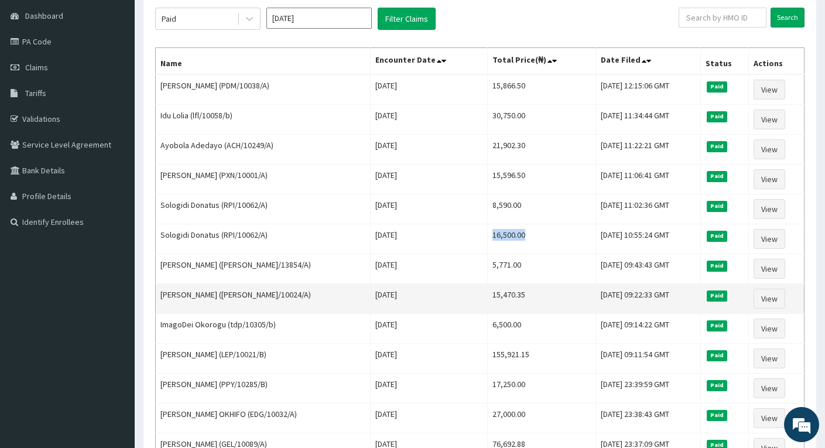
scroll to position [53, 0]
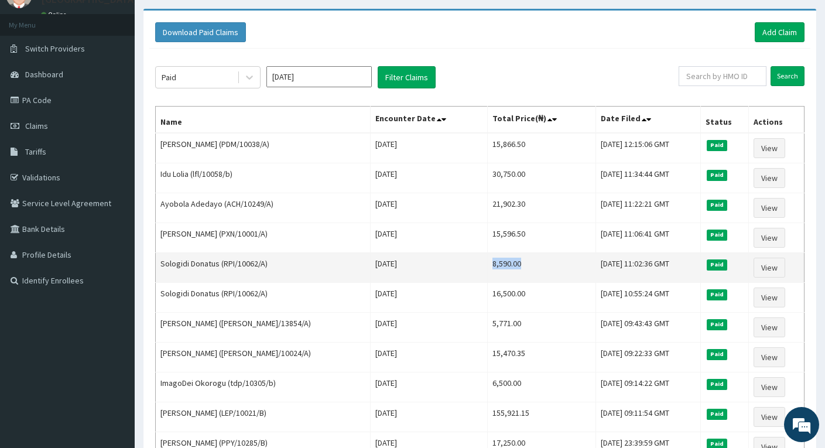
drag, startPoint x: 466, startPoint y: 265, endPoint x: 500, endPoint y: 267, distance: 34.1
click at [500, 267] on td "8,590.00" at bounding box center [541, 268] width 108 height 30
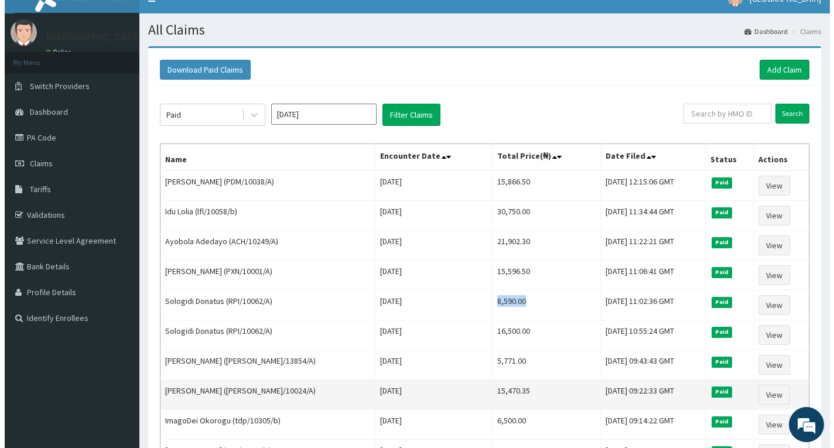
scroll to position [0, 0]
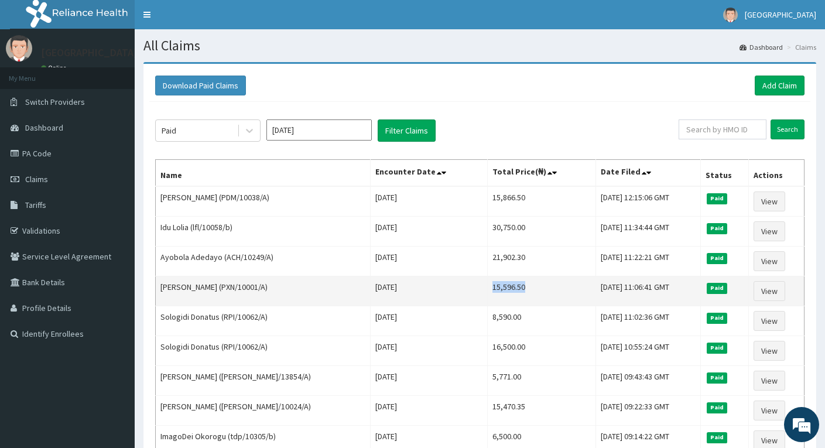
drag, startPoint x: 466, startPoint y: 286, endPoint x: 510, endPoint y: 288, distance: 43.9
click at [510, 288] on td "15,596.50" at bounding box center [541, 291] width 108 height 30
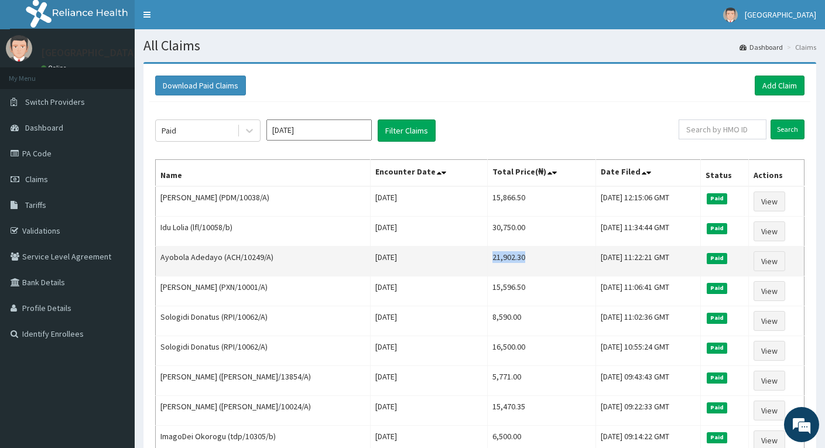
drag, startPoint x: 465, startPoint y: 259, endPoint x: 508, endPoint y: 260, distance: 43.3
click at [508, 260] on td "21,902.30" at bounding box center [541, 262] width 108 height 30
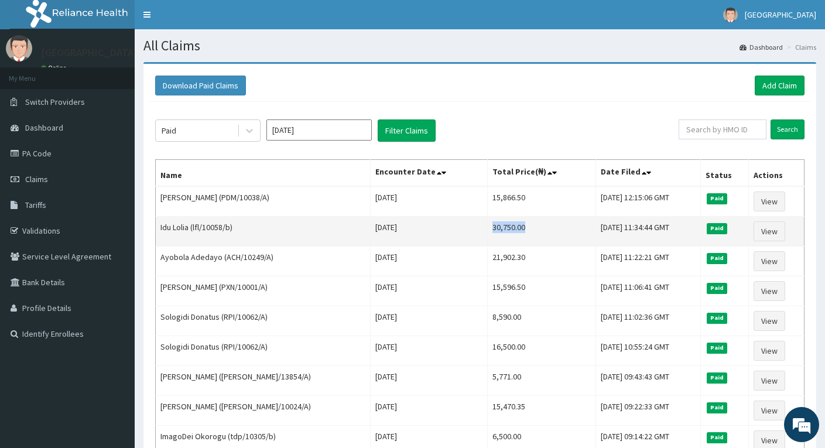
drag, startPoint x: 469, startPoint y: 227, endPoint x: 511, endPoint y: 230, distance: 42.9
click at [511, 230] on td "30,750.00" at bounding box center [541, 232] width 108 height 30
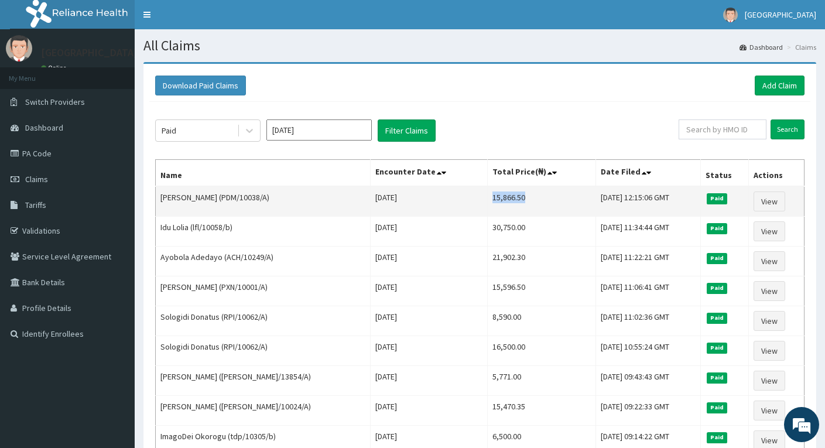
drag, startPoint x: 467, startPoint y: 199, endPoint x: 513, endPoint y: 200, distance: 45.7
click at [513, 200] on td "15,866.50" at bounding box center [541, 201] width 108 height 30
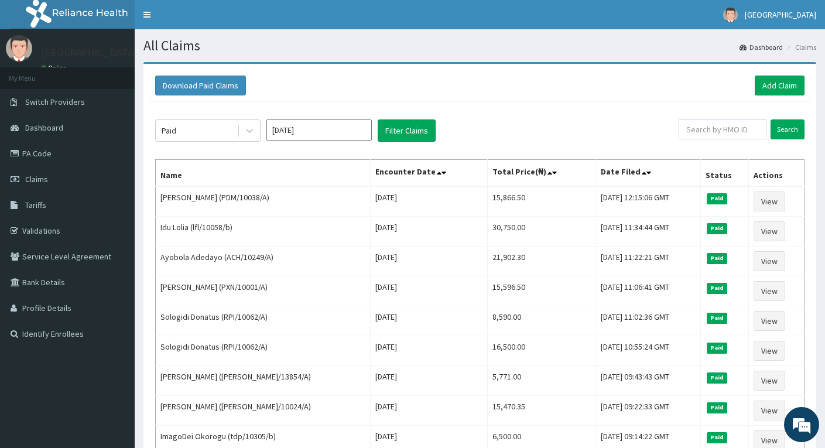
click at [517, 123] on div "Paid [DATE] Filter Claims" at bounding box center [417, 130] width 524 height 22
click at [251, 135] on icon at bounding box center [250, 131] width 12 height 12
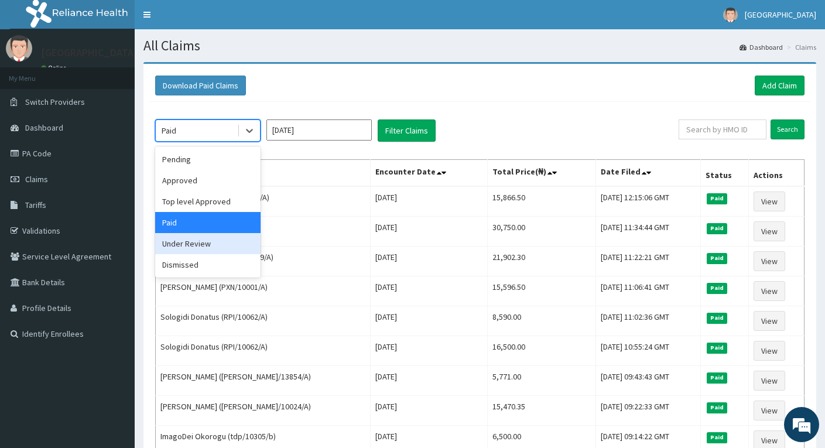
click at [216, 241] on div "Under Review" at bounding box center [207, 243] width 105 height 21
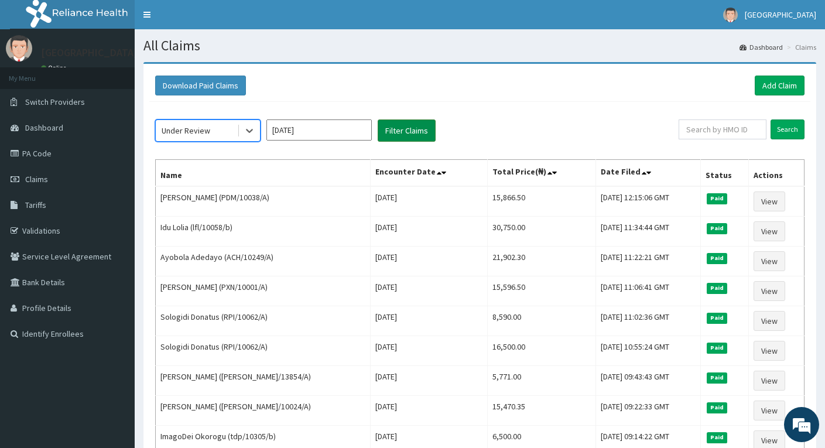
click at [392, 131] on button "Filter Claims" at bounding box center [407, 130] width 58 height 22
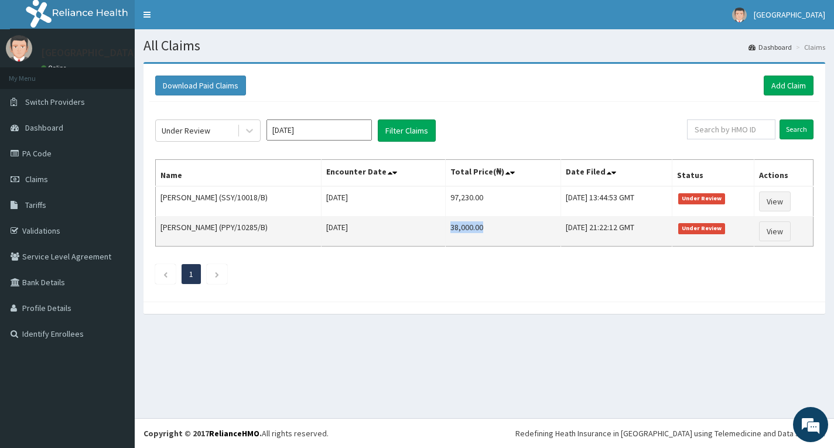
drag, startPoint x: 442, startPoint y: 227, endPoint x: 494, endPoint y: 233, distance: 53.0
click at [494, 233] on td "38,000.00" at bounding box center [503, 232] width 115 height 30
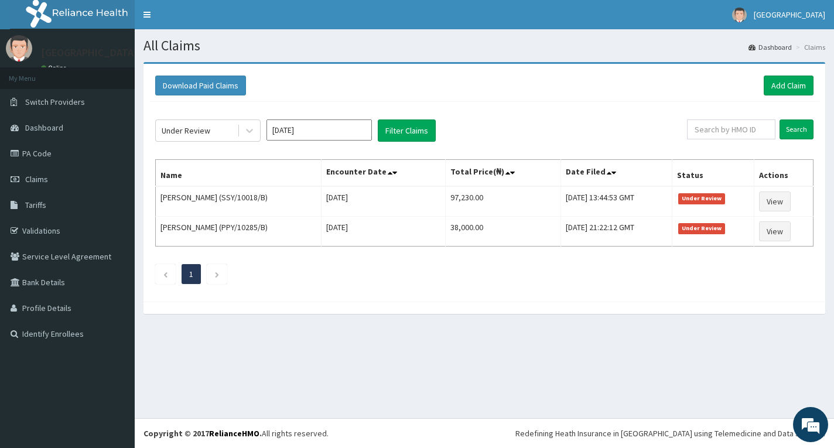
click at [472, 272] on ul "1" at bounding box center [484, 274] width 658 height 20
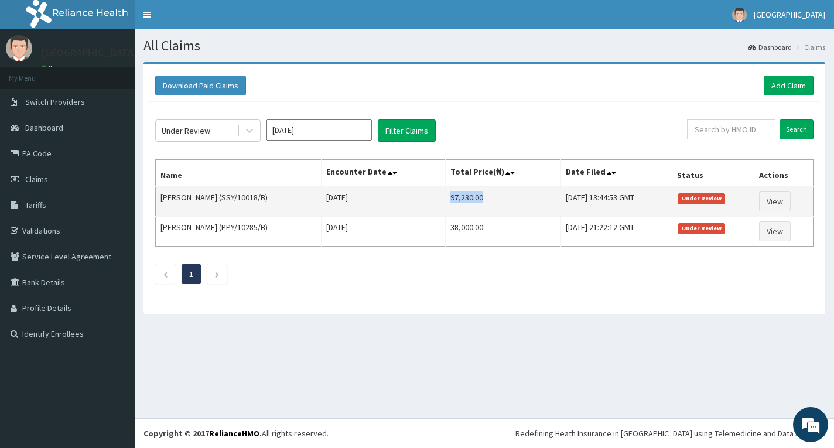
drag, startPoint x: 443, startPoint y: 197, endPoint x: 484, endPoint y: 197, distance: 41.6
click at [484, 197] on td "97,230.00" at bounding box center [503, 201] width 115 height 30
